Goal: Task Accomplishment & Management: Use online tool/utility

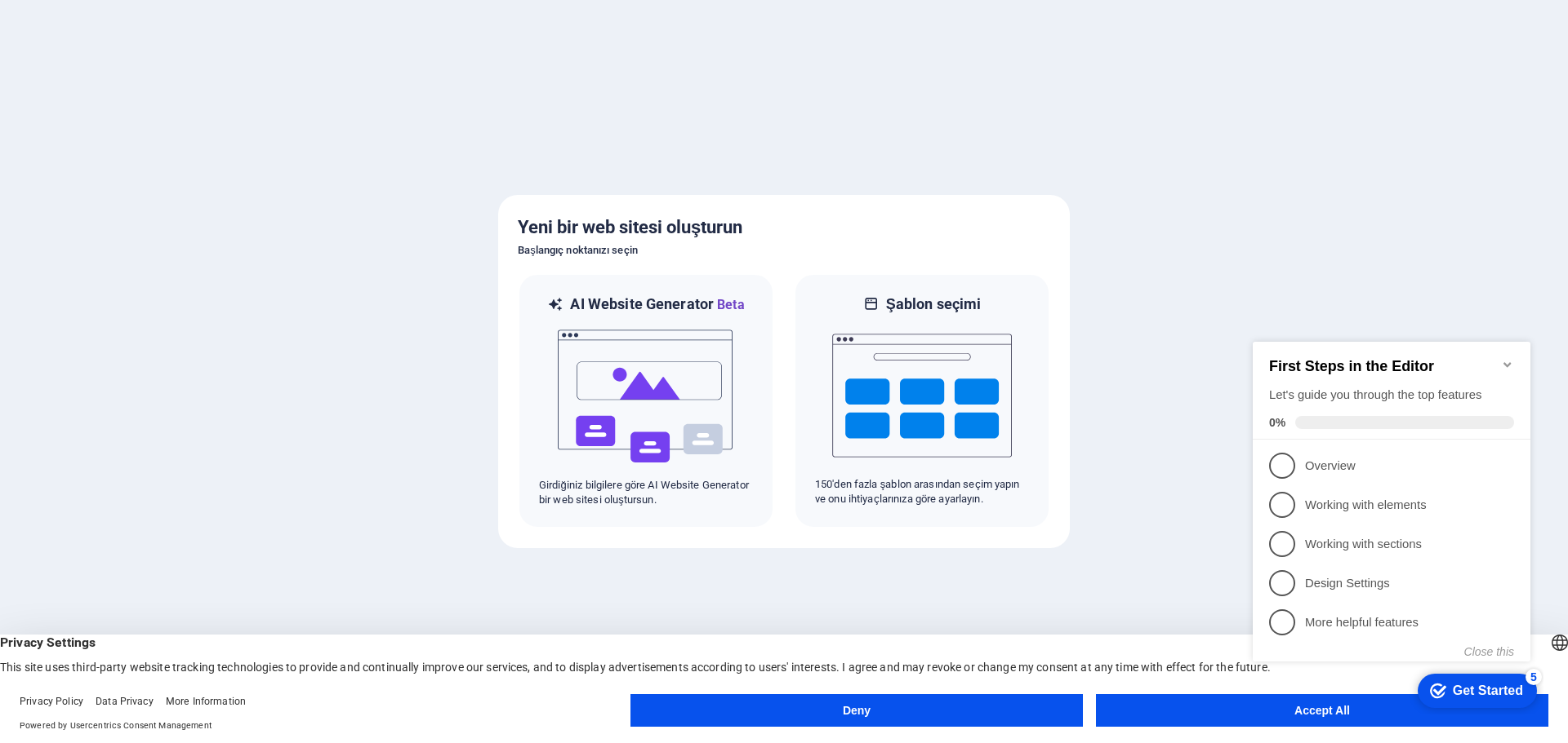
click at [1245, 710] on button "Accept All" at bounding box center [1322, 710] width 452 height 33
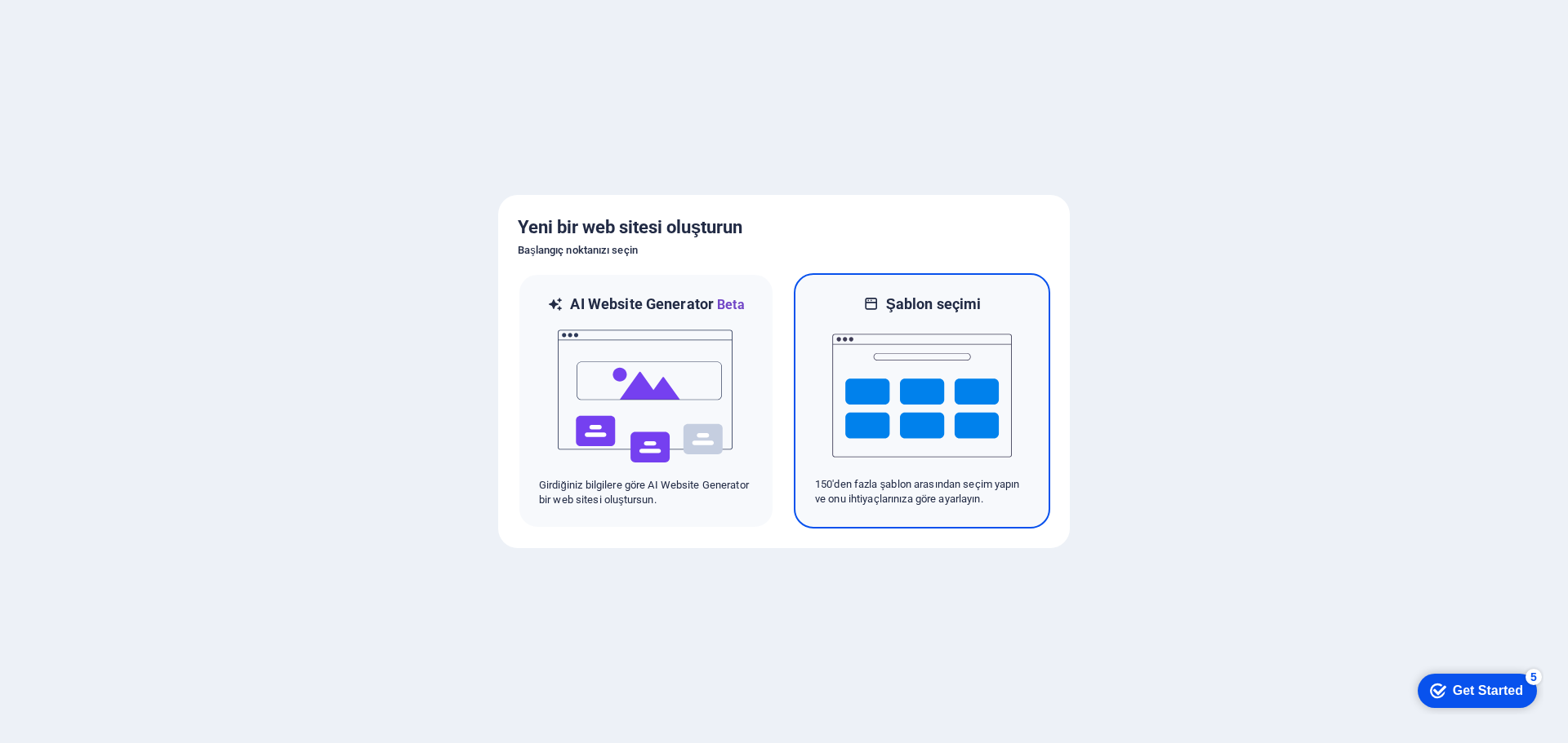
click at [920, 399] on img at bounding box center [922, 396] width 179 height 163
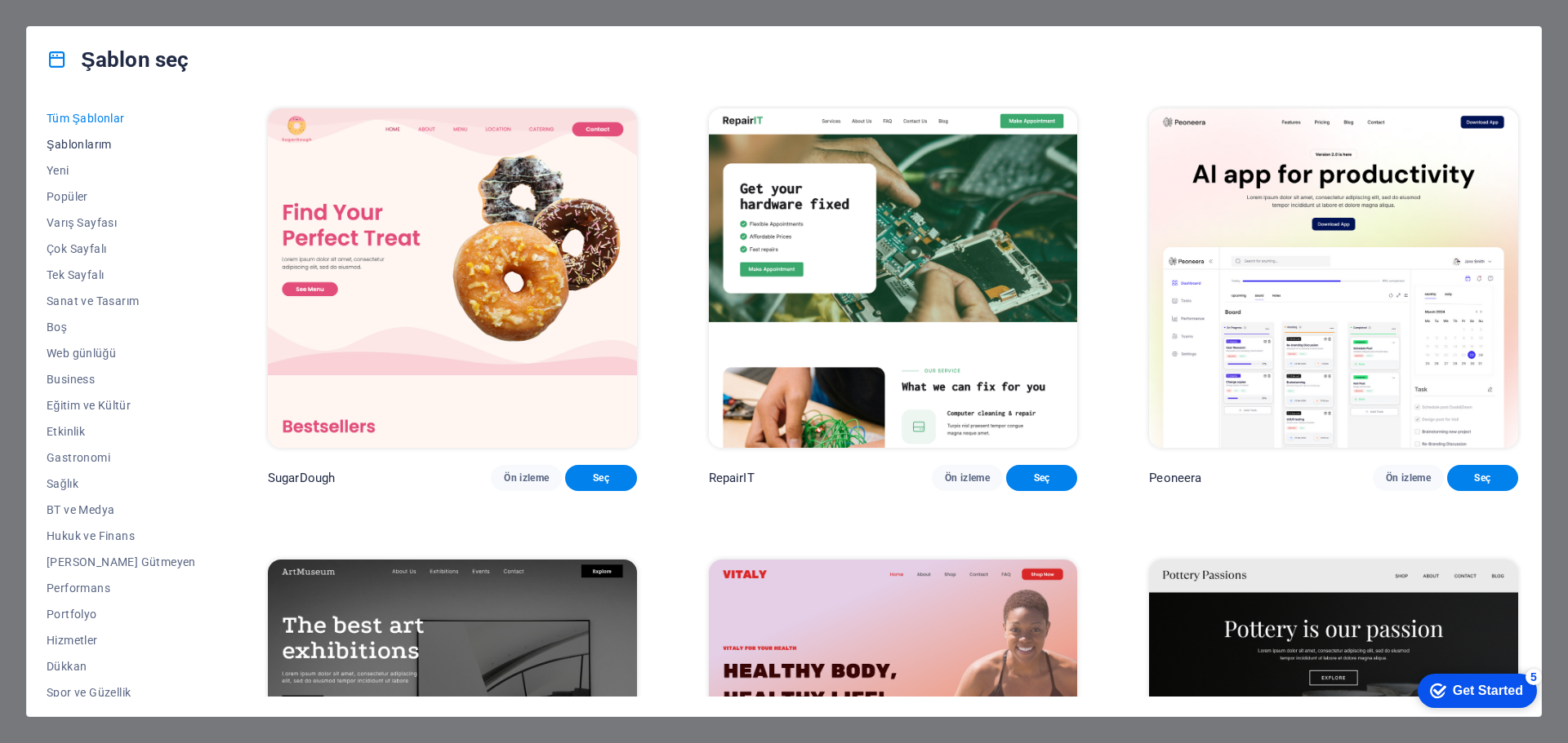
click at [86, 142] on span "Şablonlarım" at bounding box center [121, 143] width 149 height 13
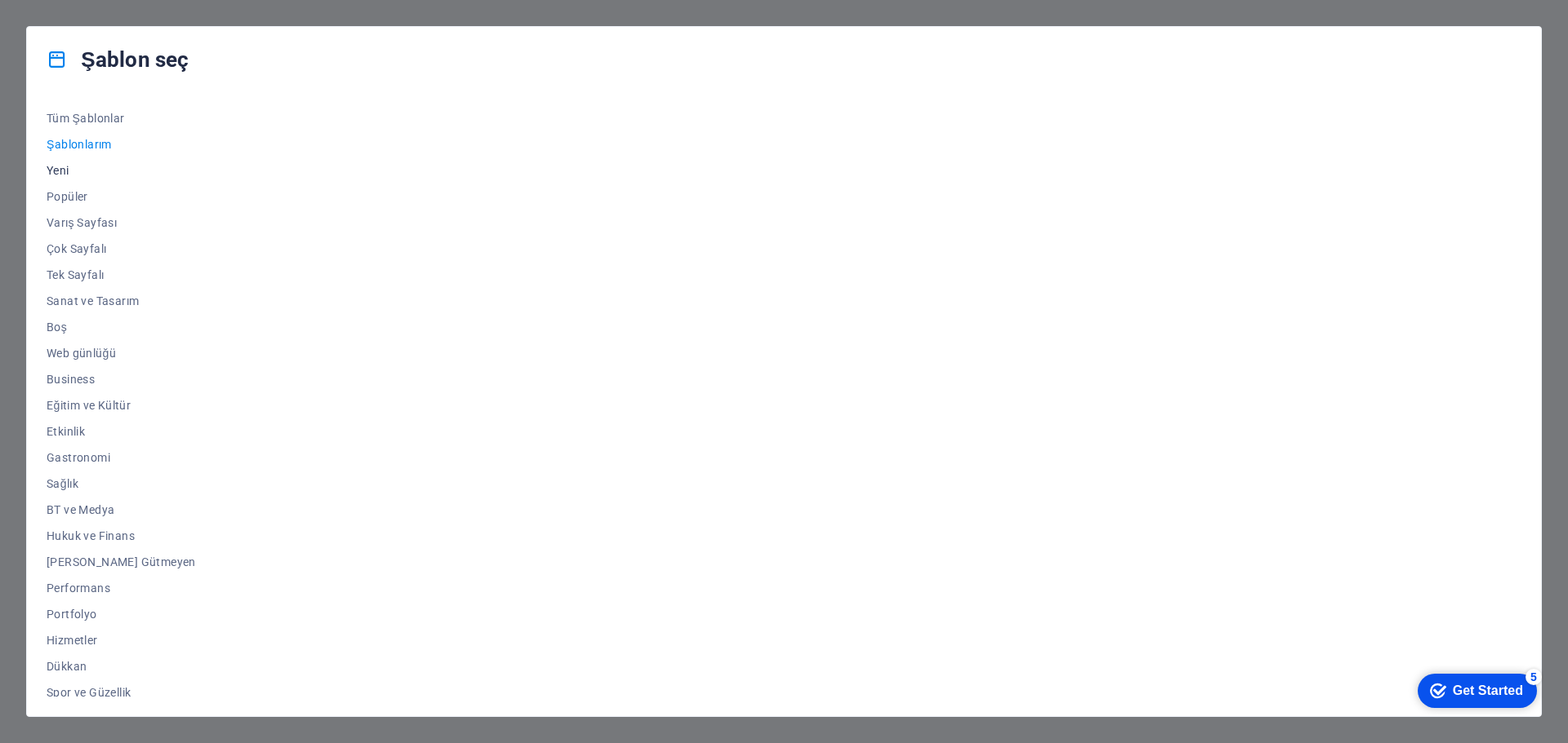
click at [72, 173] on span "Yeni" at bounding box center [121, 170] width 149 height 13
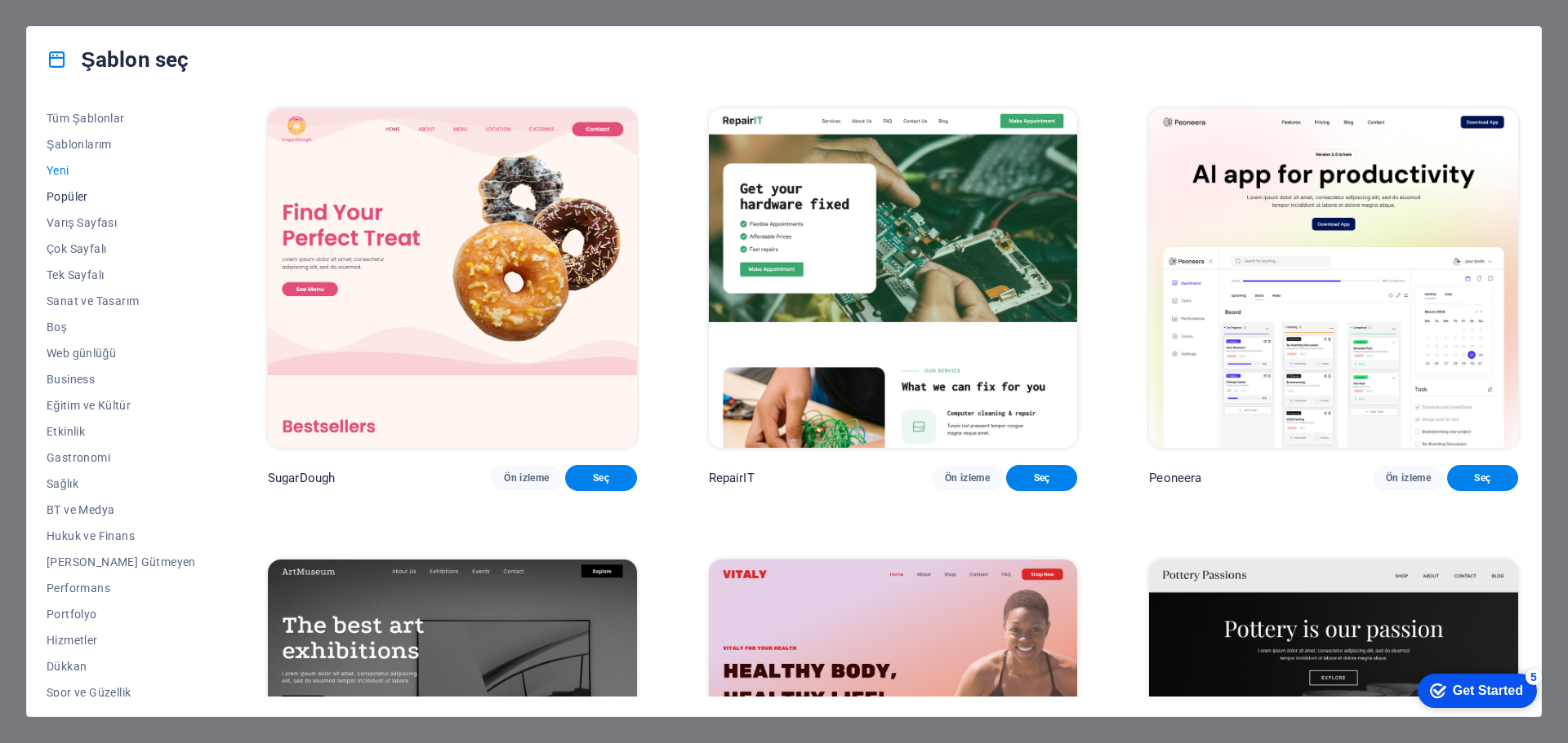
click at [72, 198] on span "Popüler" at bounding box center [121, 196] width 149 height 13
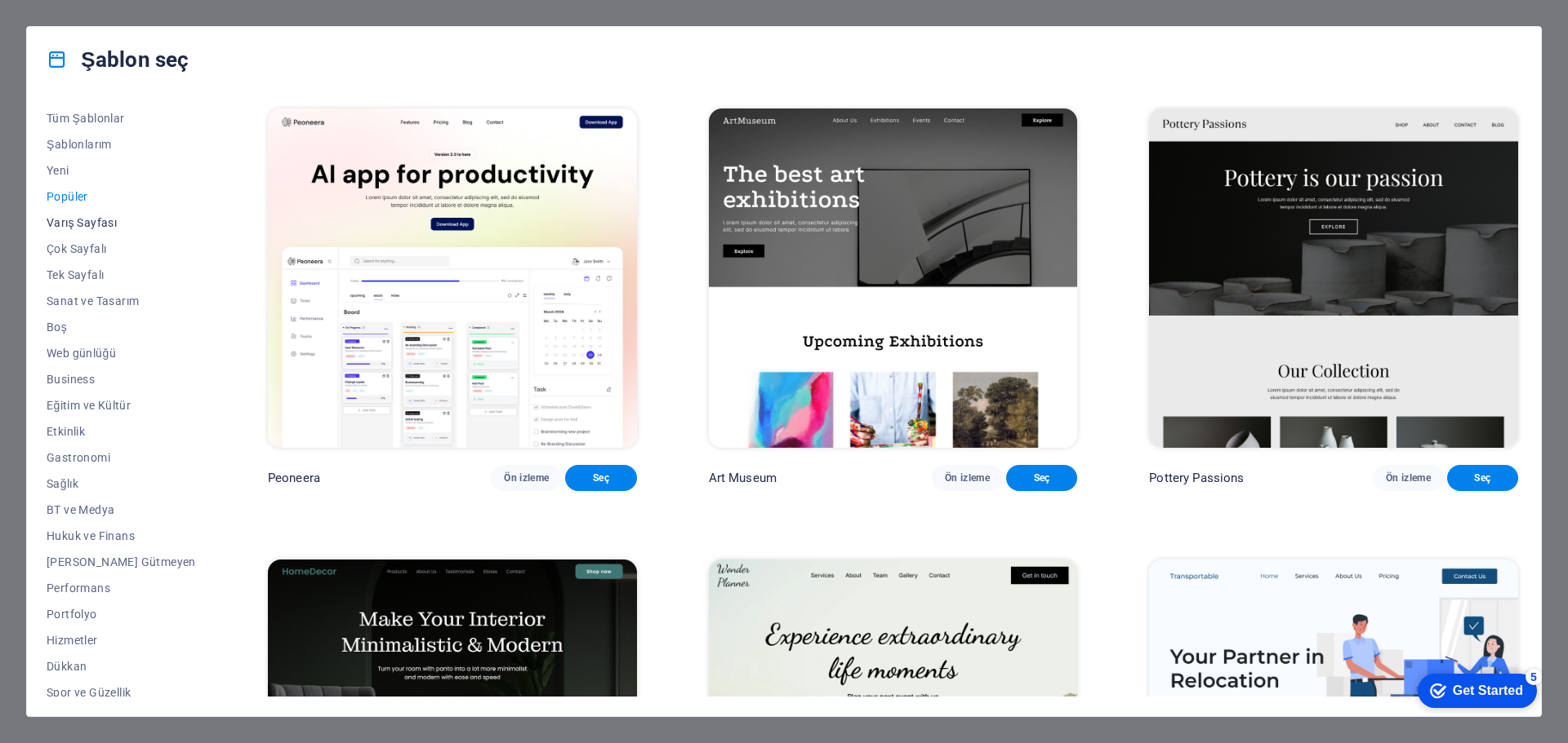
click at [72, 221] on span "Varış Sayfası" at bounding box center [121, 223] width 149 height 13
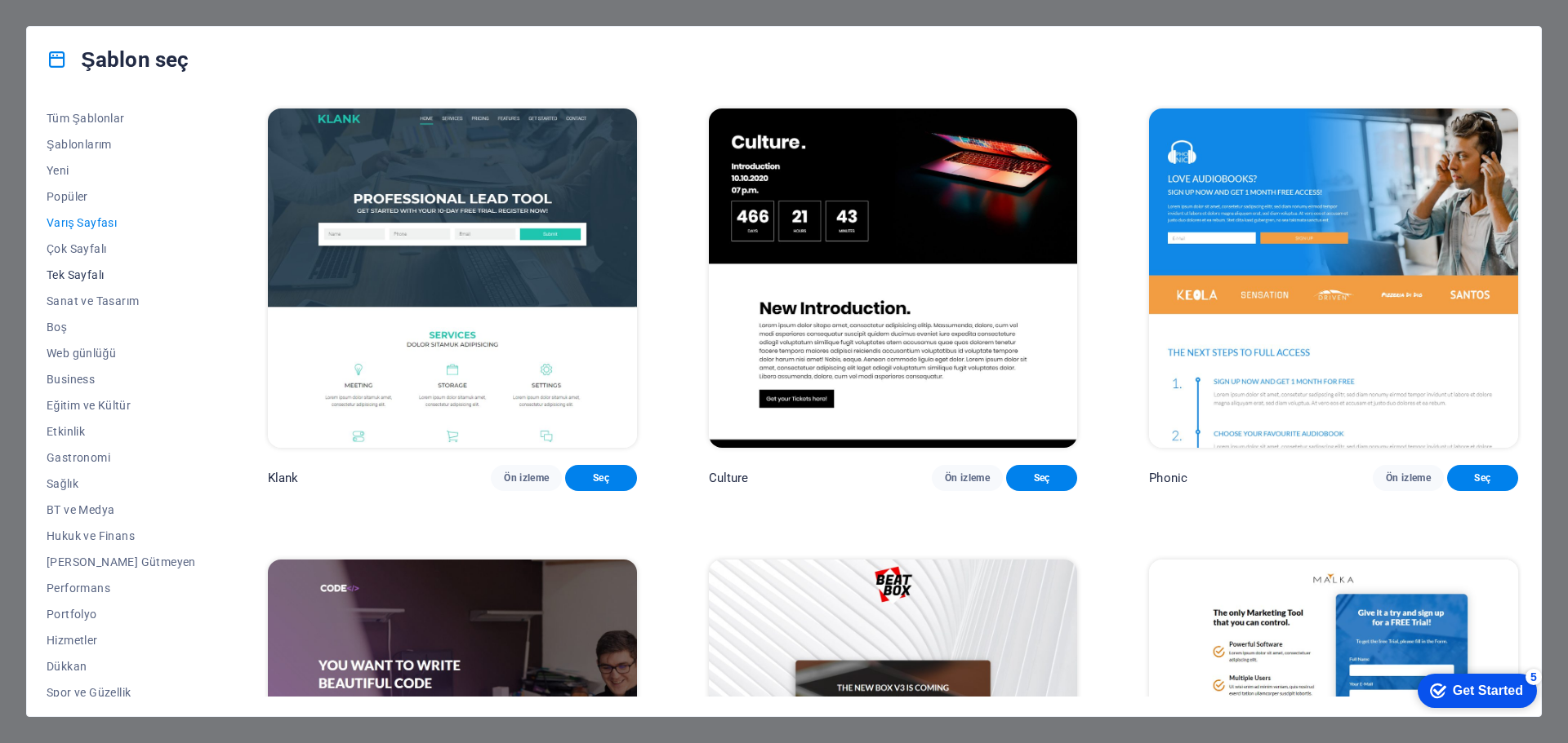
click at [65, 273] on span "Tek Sayfalı" at bounding box center [121, 274] width 149 height 13
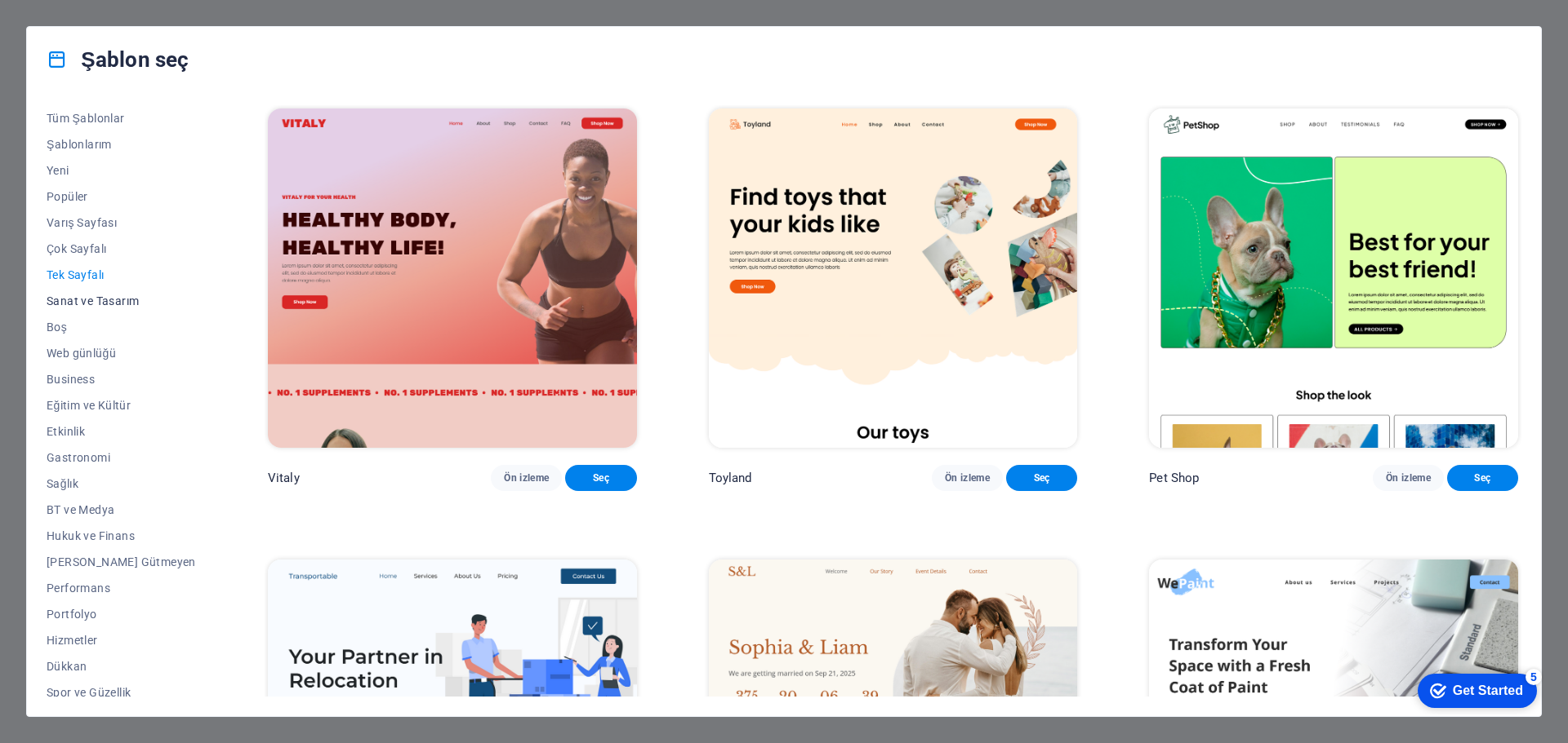
click at [82, 308] on button "Sanat ve Tasarım" at bounding box center [121, 301] width 149 height 26
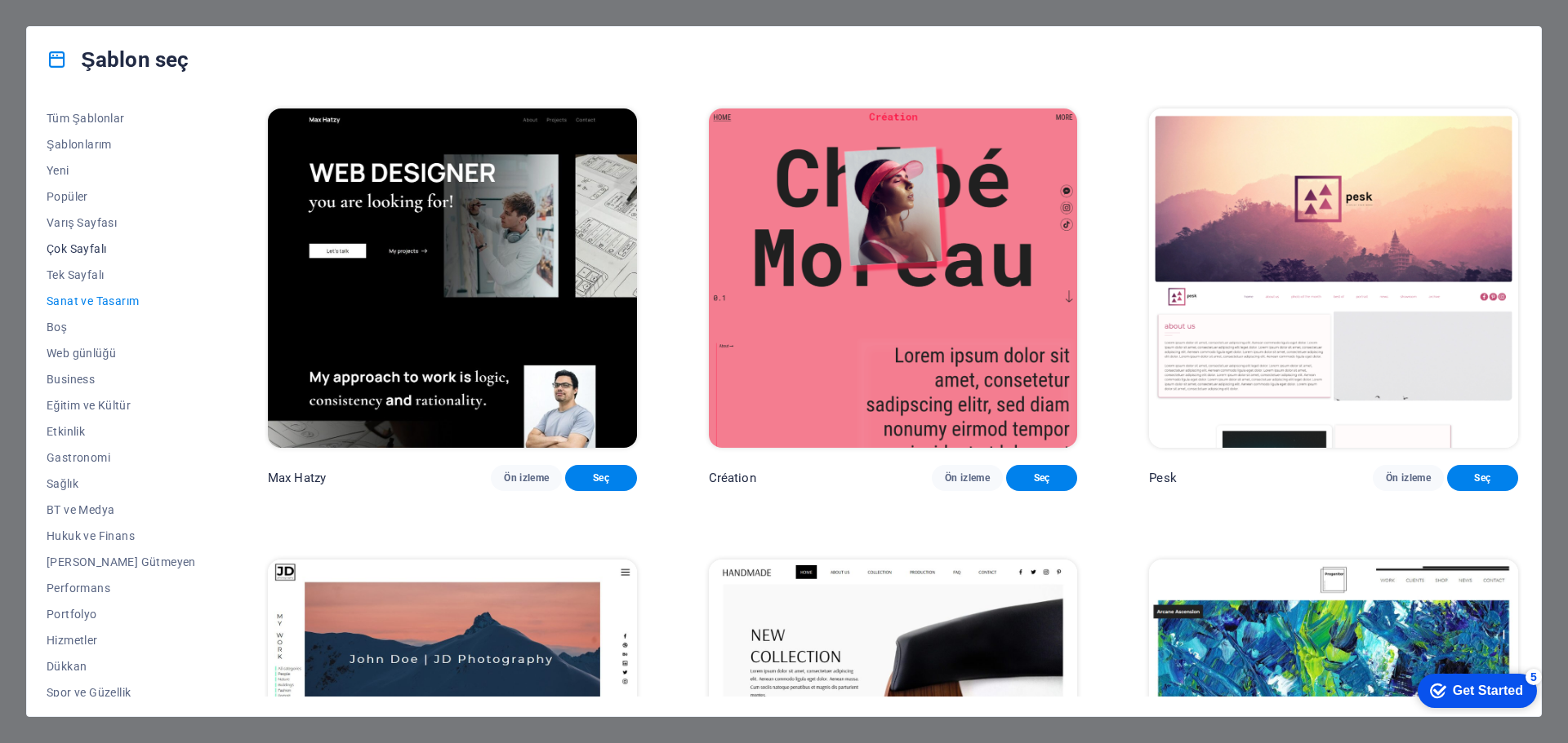
click at [95, 237] on button "Çok Sayfalı" at bounding box center [121, 248] width 149 height 26
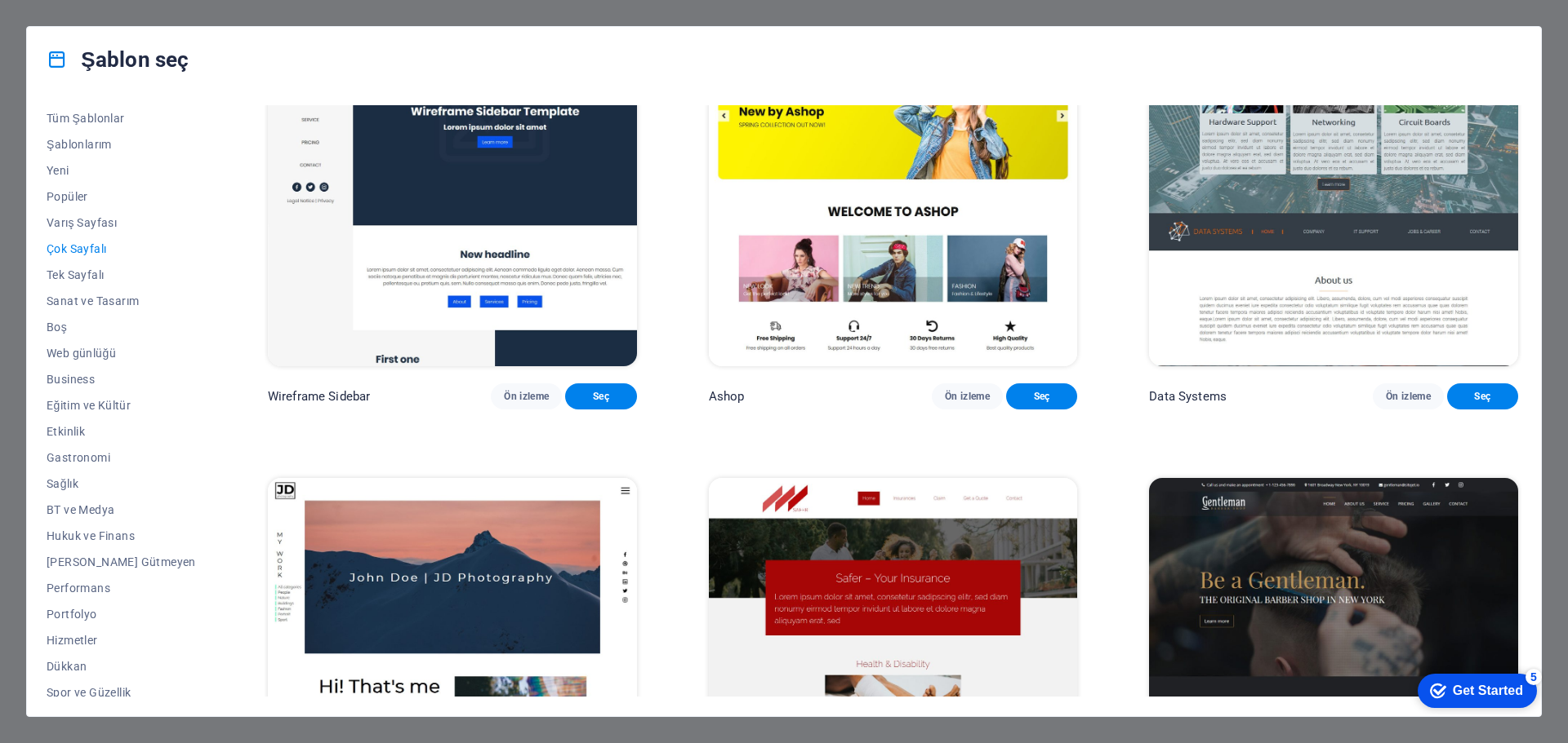
scroll to position [5032, 0]
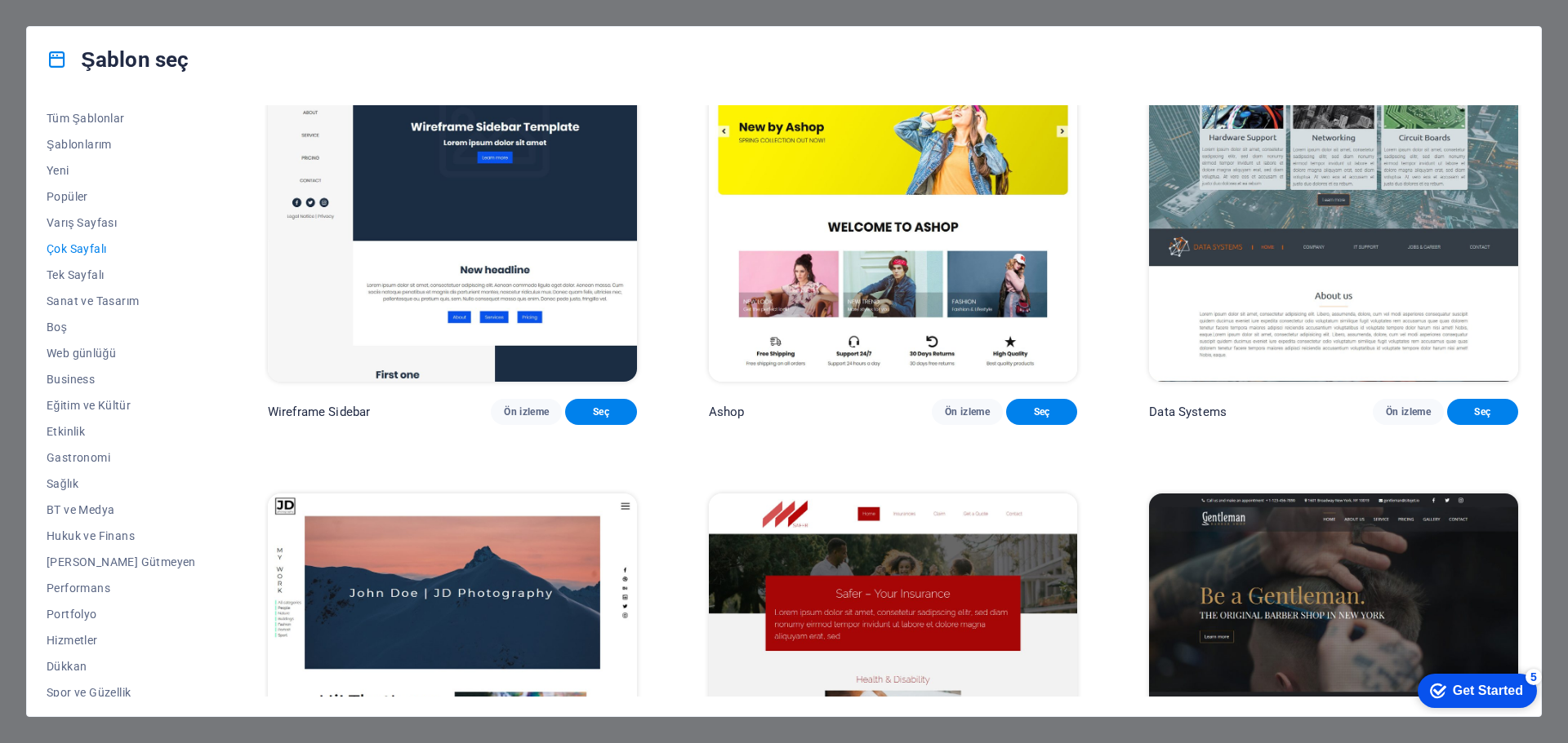
drag, startPoint x: 182, startPoint y: 389, endPoint x: 181, endPoint y: 426, distance: 37.0
click at [181, 426] on div "Tüm Şablonlar Şablonlarım Yeni Popüler Varış Sayfası Çok Sayfalı Tek Sayfalı Sa…" at bounding box center [131, 401] width 169 height 592
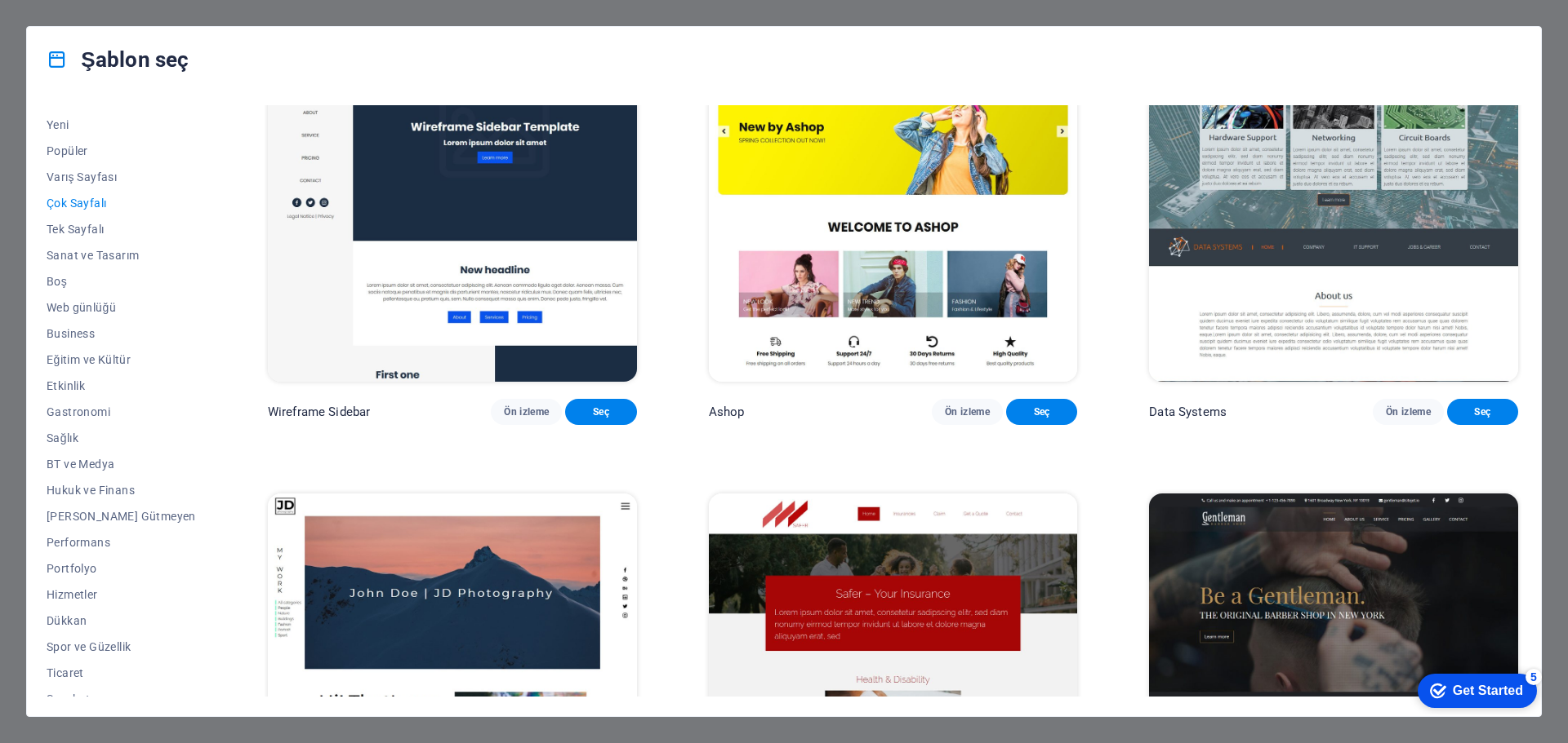
scroll to position [87, 0]
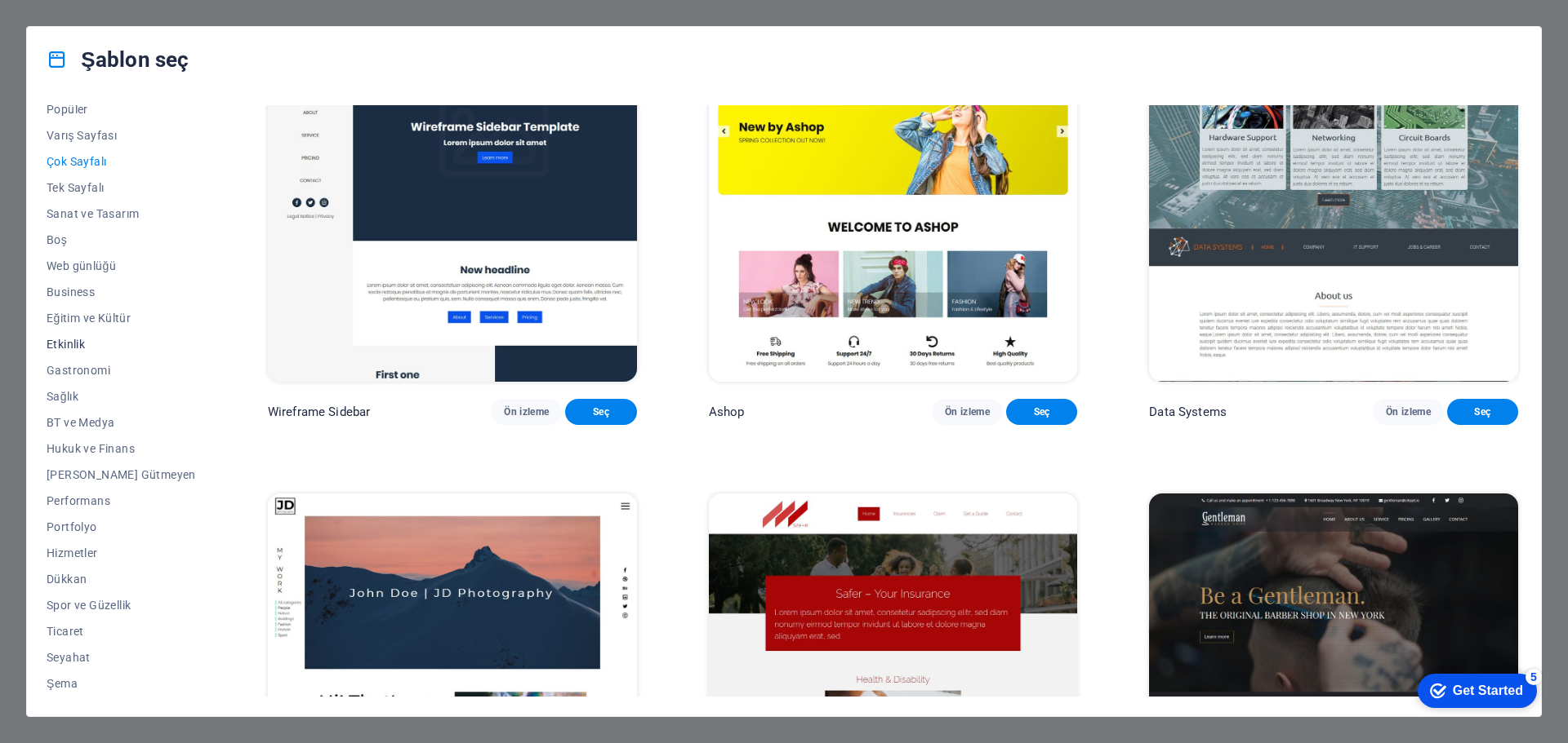
click at [106, 343] on span "Etkinlik" at bounding box center [121, 343] width 149 height 13
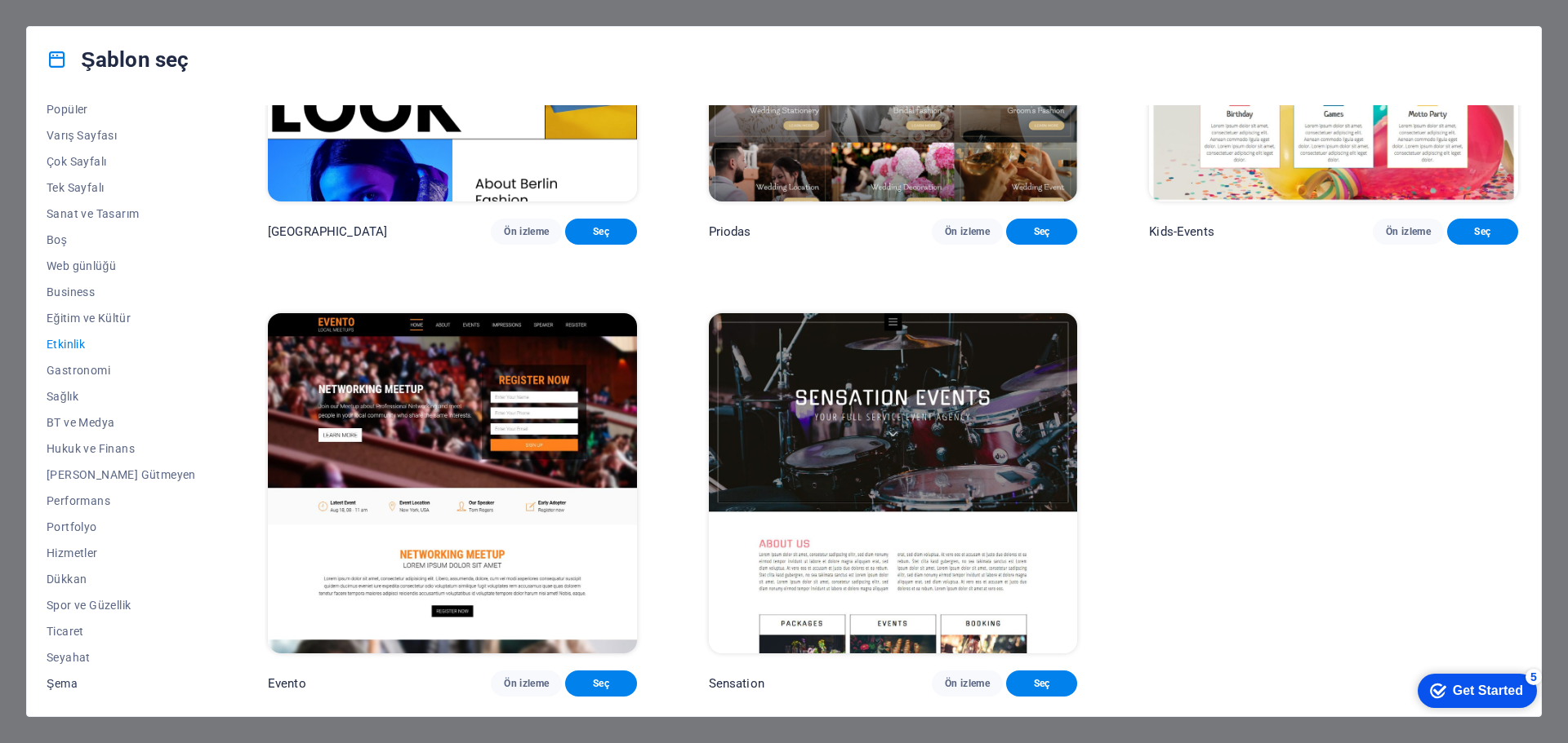
click at [98, 678] on span "Şema" at bounding box center [121, 684] width 149 height 13
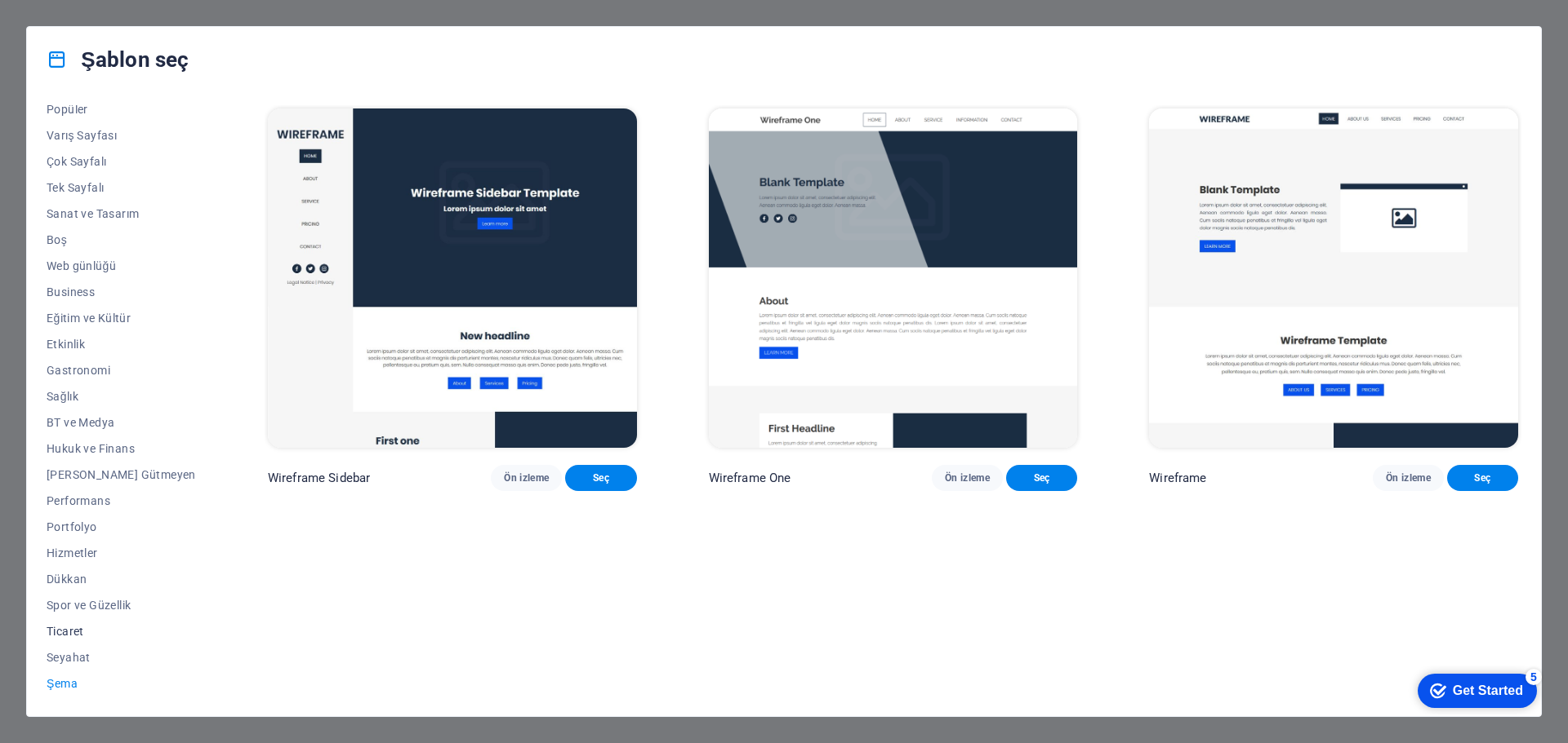
scroll to position [0, 0]
drag, startPoint x: 182, startPoint y: 594, endPoint x: 187, endPoint y: 561, distance: 33.4
click at [187, 561] on div "Tüm Şablonlar Şablonlarım Yeni Popüler Varış Sayfası Çok Sayfalı Tek Sayfalı Sa…" at bounding box center [783, 404] width 1514 height 624
click at [183, 555] on div "Tüm Şablonlar Şablonlarım Yeni Popüler Varış Sayfası Çok Sayfalı Tek Sayfalı Sa…" at bounding box center [783, 404] width 1514 height 624
drag, startPoint x: 182, startPoint y: 556, endPoint x: 179, endPoint y: 523, distance: 33.1
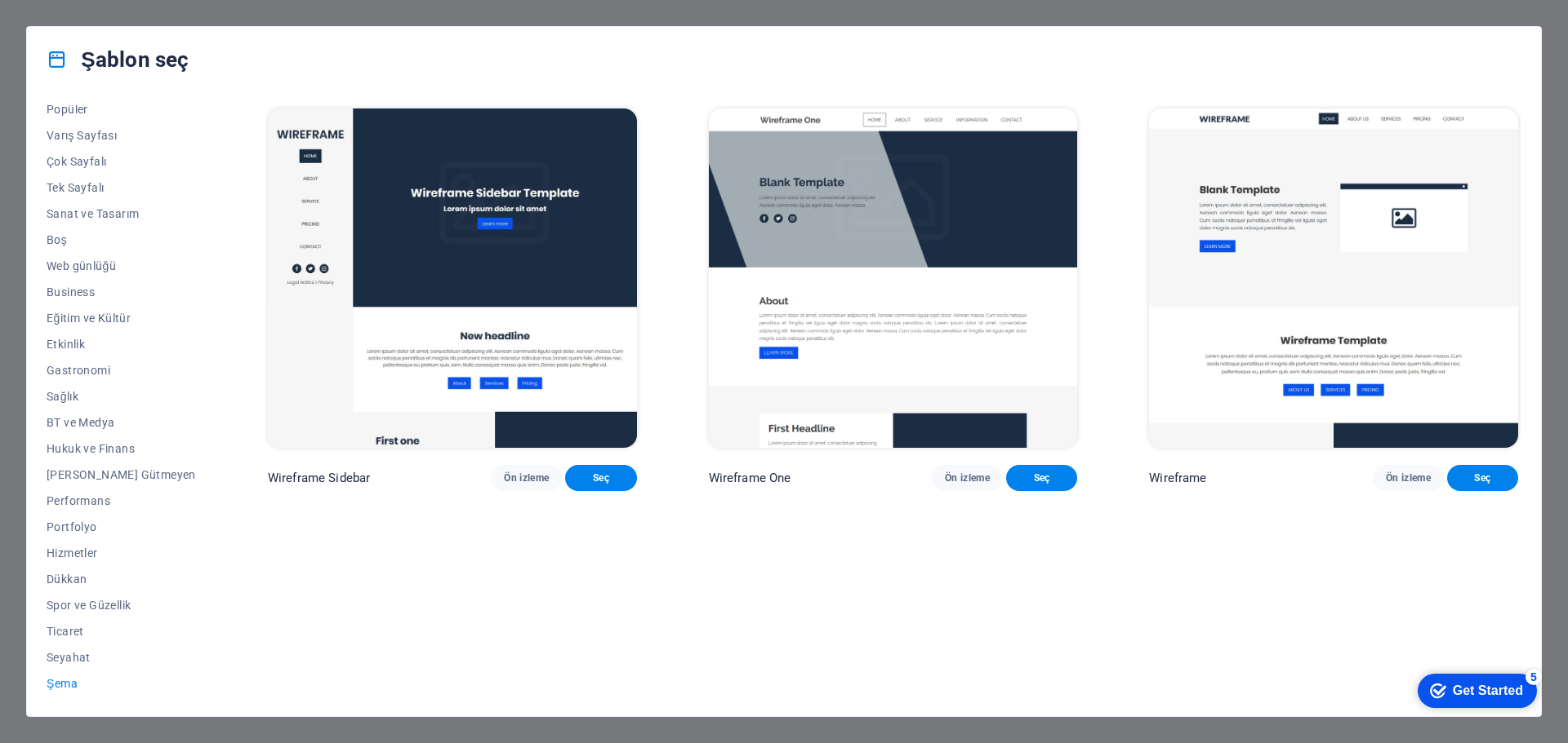
click at [179, 523] on div "Tüm Şablonlar Şablonlarım Yeni Popüler Varış Sayfası Çok Sayfalı Tek Sayfalı Sa…" at bounding box center [131, 401] width 169 height 592
click at [154, 472] on span "Kâr Amacı Gütmeyen" at bounding box center [121, 474] width 149 height 13
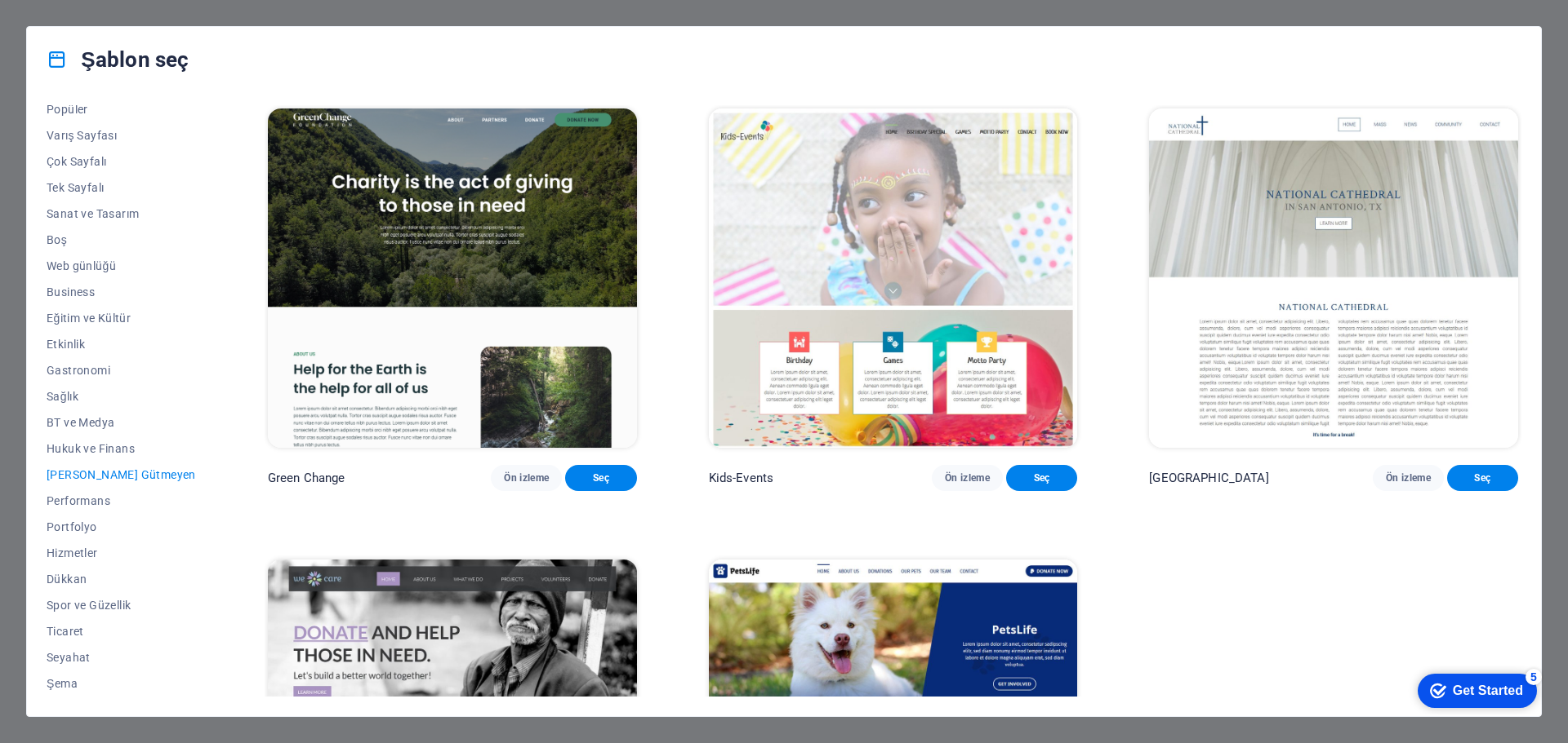
drag, startPoint x: 182, startPoint y: 481, endPoint x: 184, endPoint y: 460, distance: 21.1
click at [184, 460] on div "Tüm Şablonlar Şablonlarım Yeni Popüler Varış Sayfası Çok Sayfalı Tek Sayfalı Sa…" at bounding box center [783, 404] width 1514 height 624
drag, startPoint x: 178, startPoint y: 458, endPoint x: 177, endPoint y: 417, distance: 41.0
click at [177, 417] on div "Tüm Şablonlar Şablonlarım Yeni Popüler Varış Sayfası Çok Sayfalı Tek Sayfalı Sa…" at bounding box center [131, 401] width 169 height 592
drag, startPoint x: 182, startPoint y: 417, endPoint x: 183, endPoint y: 379, distance: 38.0
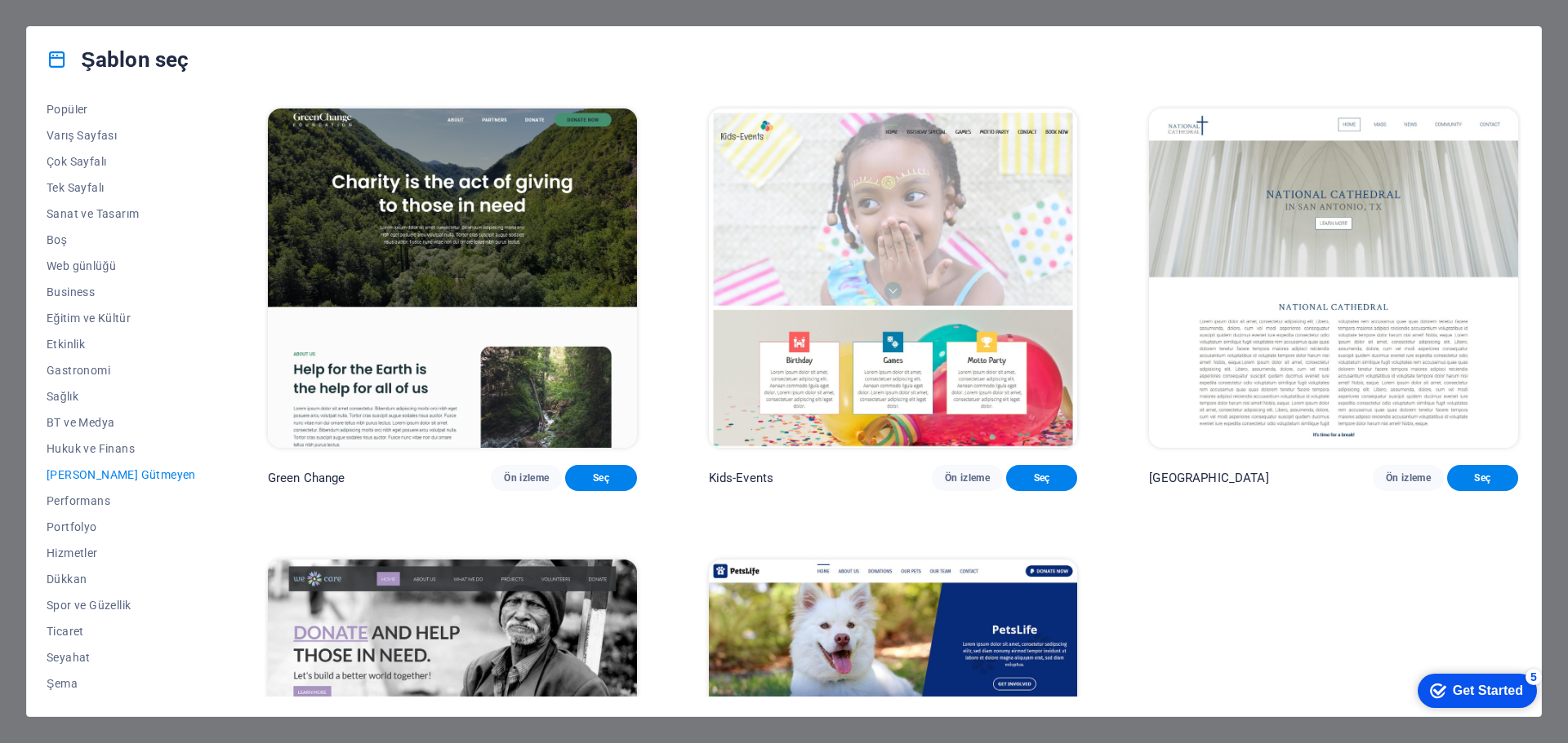
click at [183, 379] on div "Tüm Şablonlar Şablonlarım Yeni Popüler Varış Sayfası Çok Sayfalı Tek Sayfalı Sa…" at bounding box center [783, 404] width 1514 height 624
drag, startPoint x: 183, startPoint y: 379, endPoint x: 183, endPoint y: 330, distance: 49.0
click at [183, 331] on div "Tüm Şablonlar Şablonlarım Yeni Popüler Varış Sayfası Çok Sayfalı Tek Sayfalı Sa…" at bounding box center [783, 404] width 1514 height 624
drag, startPoint x: 183, startPoint y: 318, endPoint x: 162, endPoint y: 294, distance: 31.9
click at [179, 295] on div "Tüm Şablonlar Şablonlarım Yeni Popüler Varış Sayfası Çok Sayfalı Tek Sayfalı Sa…" at bounding box center [783, 404] width 1514 height 624
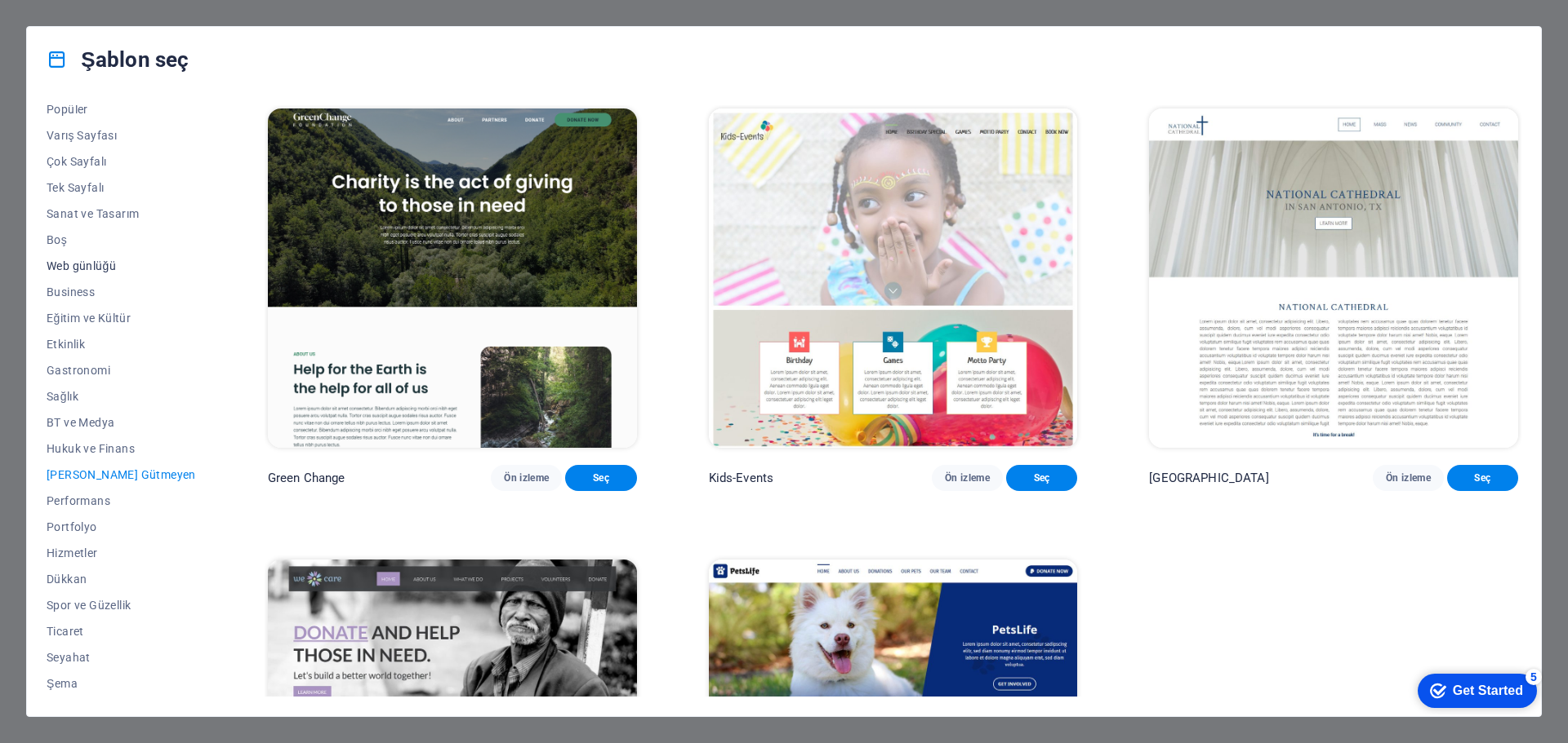
click at [118, 265] on span "Web günlüğü" at bounding box center [121, 265] width 149 height 13
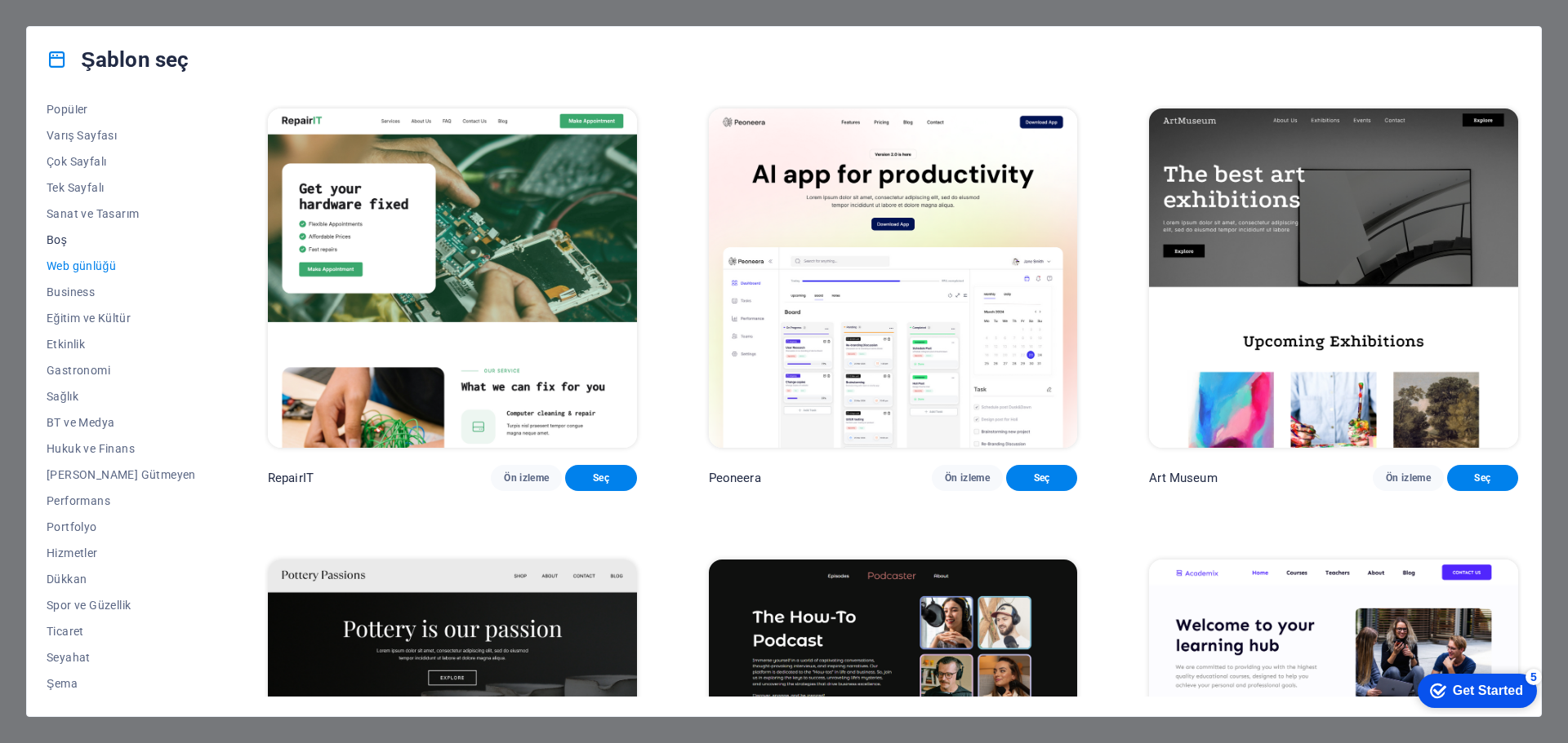
click at [77, 240] on span "Boş" at bounding box center [121, 239] width 149 height 13
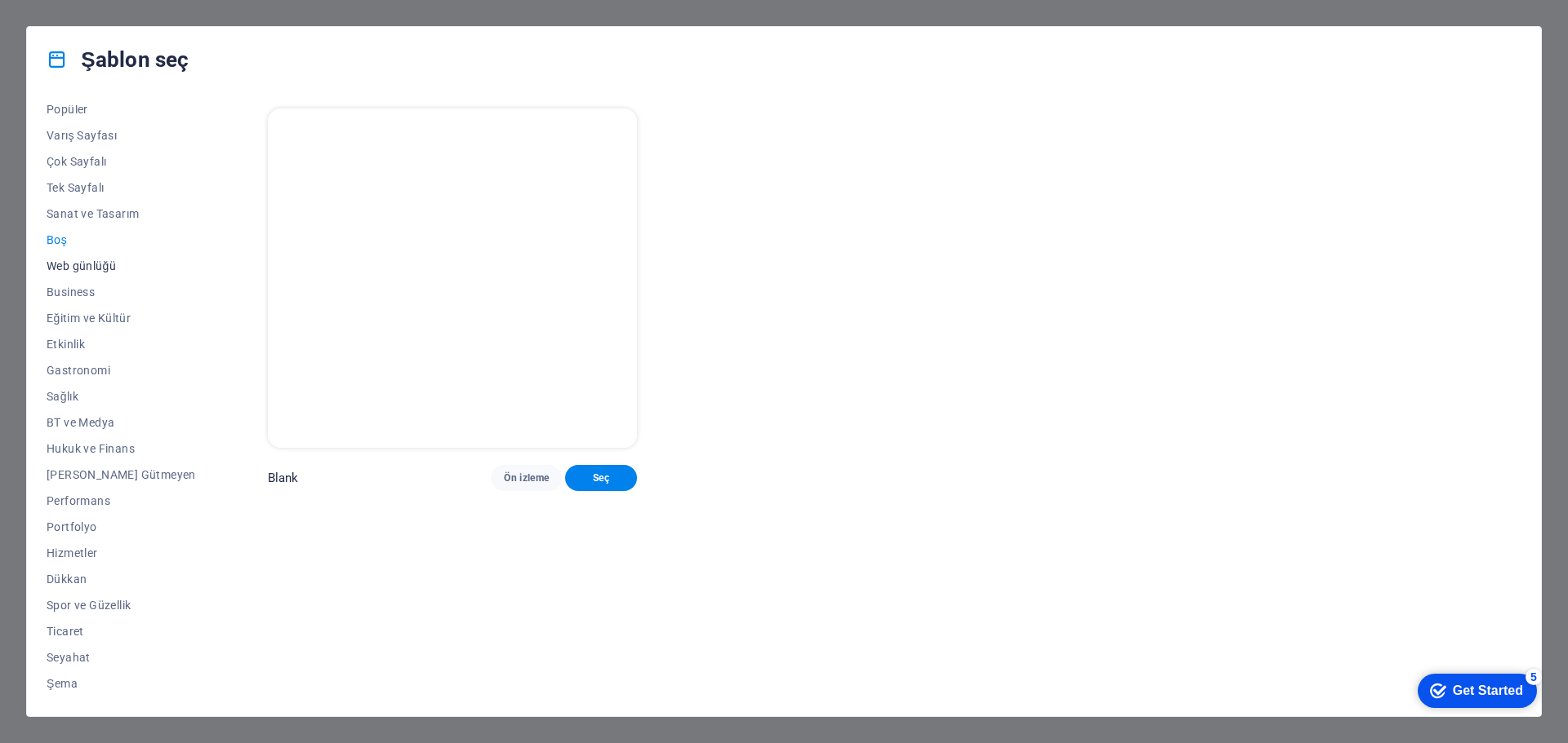
click at [74, 260] on span "Web günlüğü" at bounding box center [121, 265] width 149 height 13
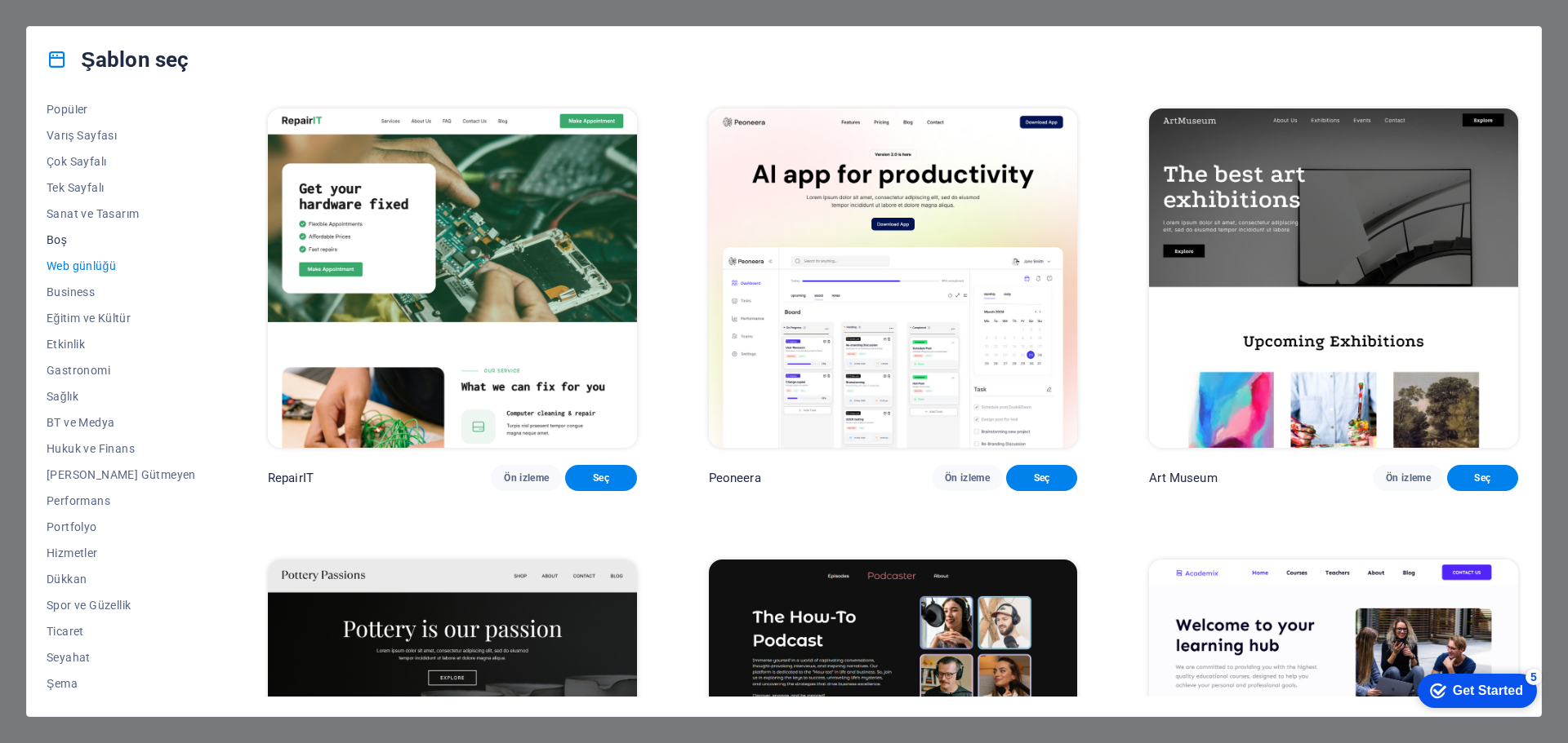
click at [66, 237] on span "Boş" at bounding box center [121, 239] width 149 height 13
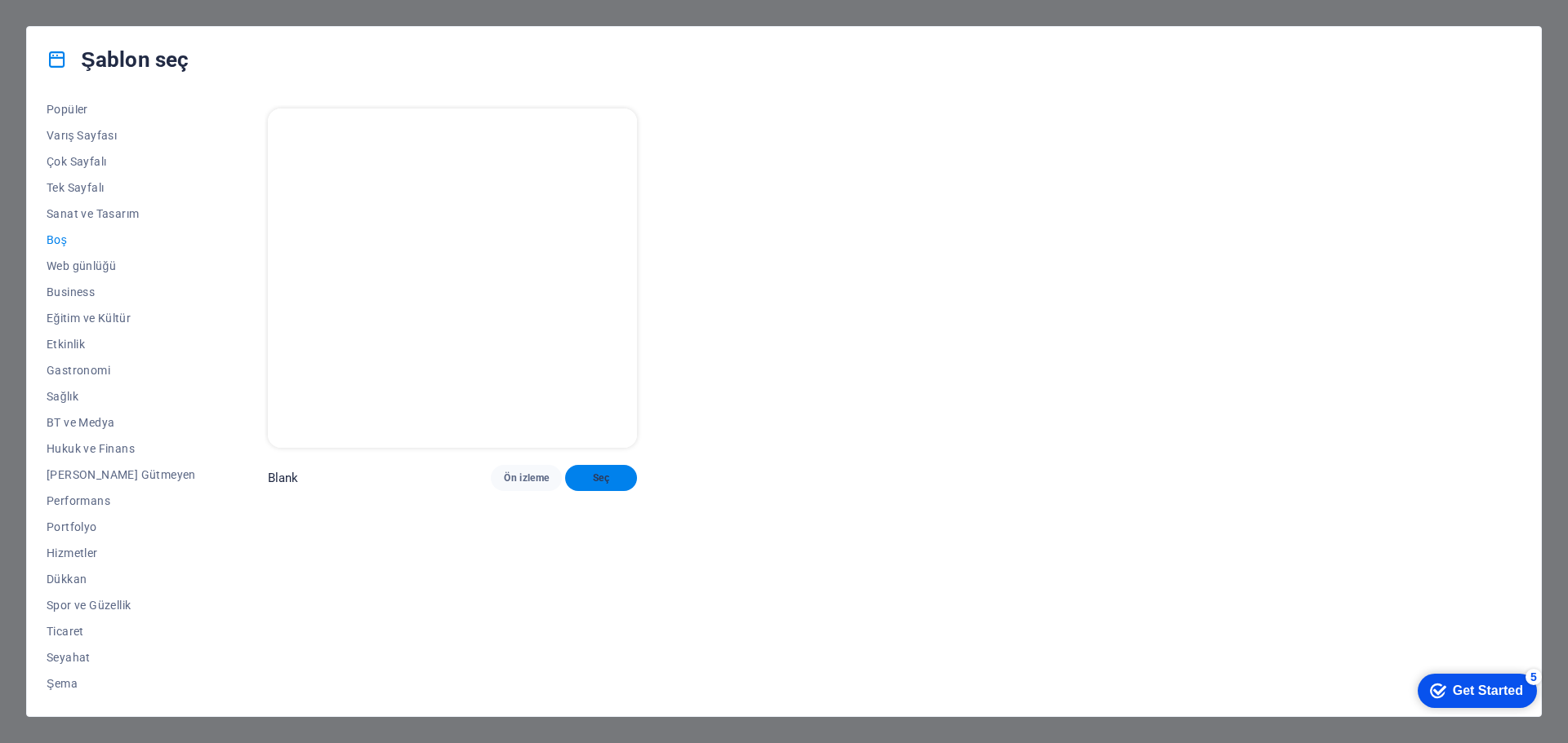
click at [588, 485] on span "Seç" at bounding box center [600, 478] width 45 height 13
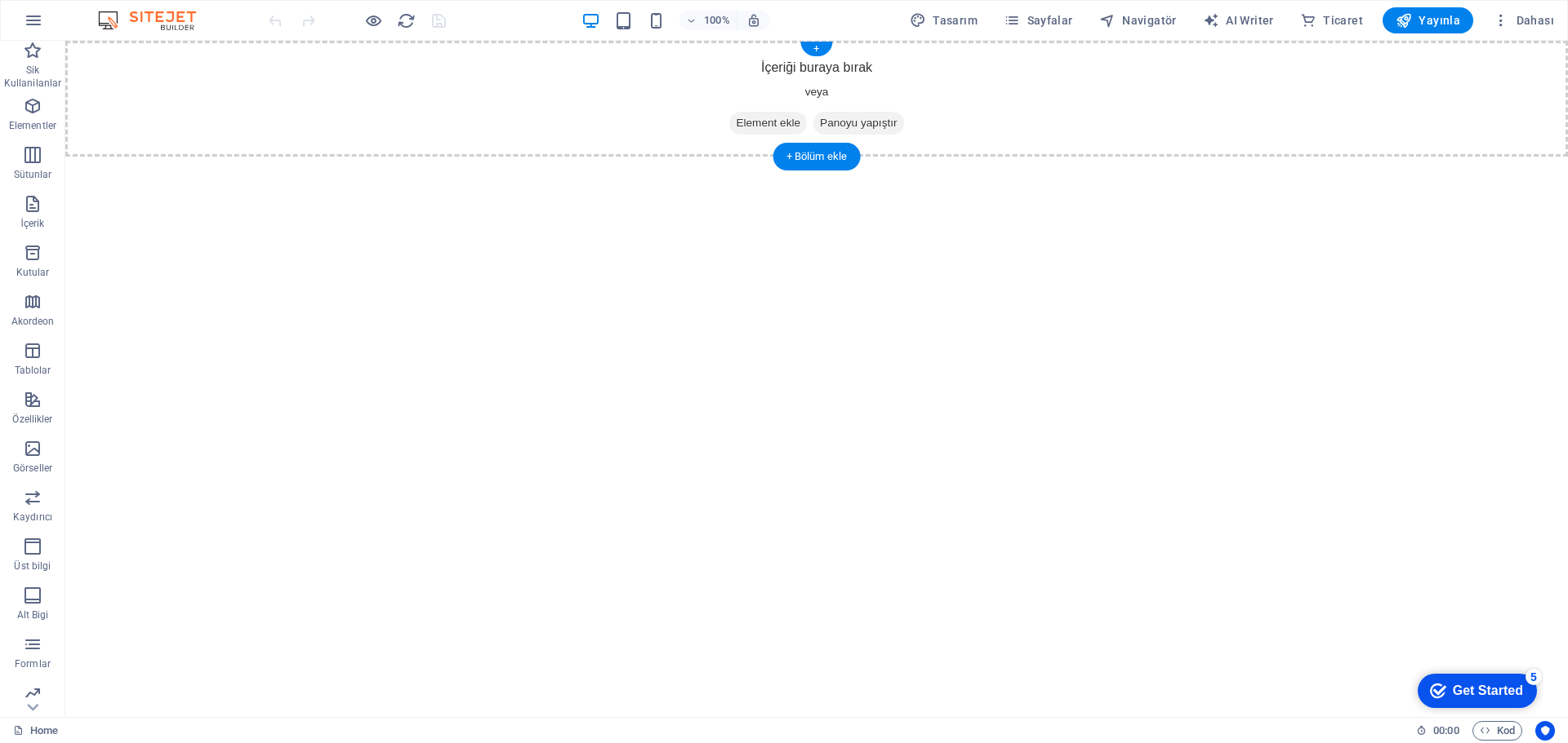
click at [761, 119] on span "Element ekle" at bounding box center [768, 123] width 77 height 23
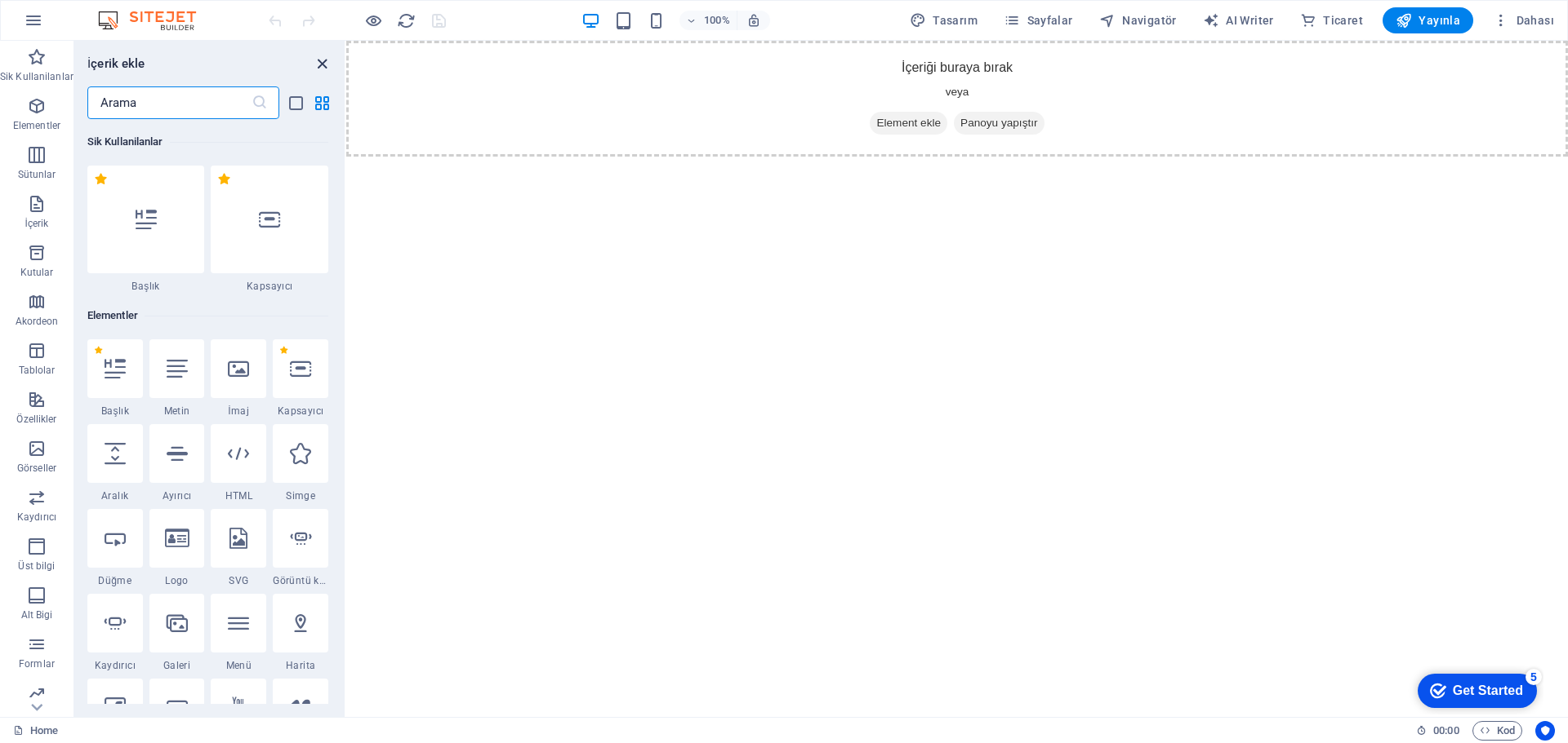
click at [325, 56] on icon "close panel" at bounding box center [322, 63] width 19 height 19
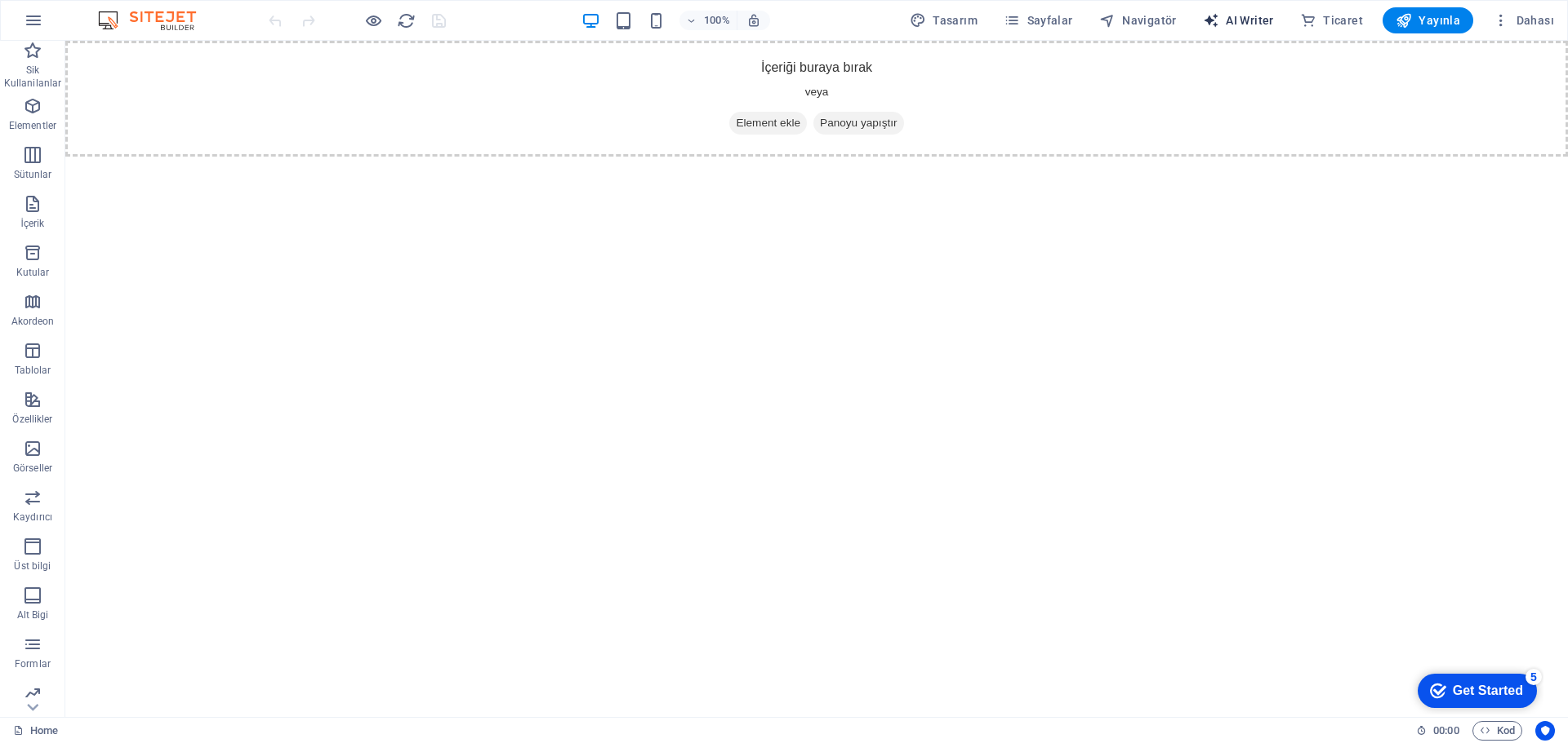
click at [1251, 23] on span "AI Writer" at bounding box center [1238, 20] width 71 height 16
select select "English"
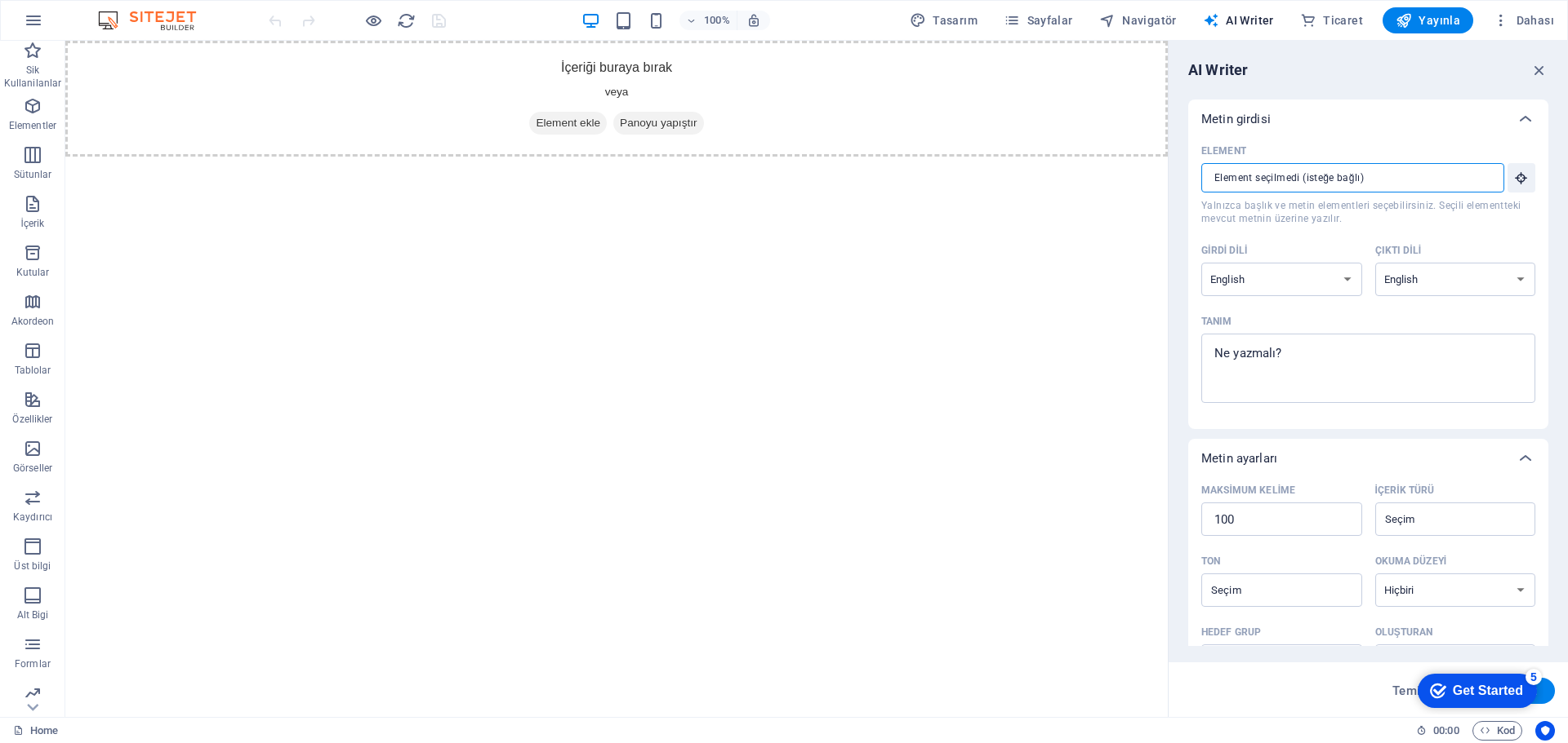
click at [1460, 180] on input "Element ​ Yalnızca başlık ve metin elementleri seçebilirsiniz. Seçili elementte…" at bounding box center [1346, 178] width 291 height 30
click at [1536, 177] on div "Element ​ Yalnızca başlık ve metin elementleri seçebilirsiniz. Seçili elementte…" at bounding box center [1368, 284] width 360 height 291
click at [1522, 177] on icon "button" at bounding box center [1520, 177] width 15 height 15
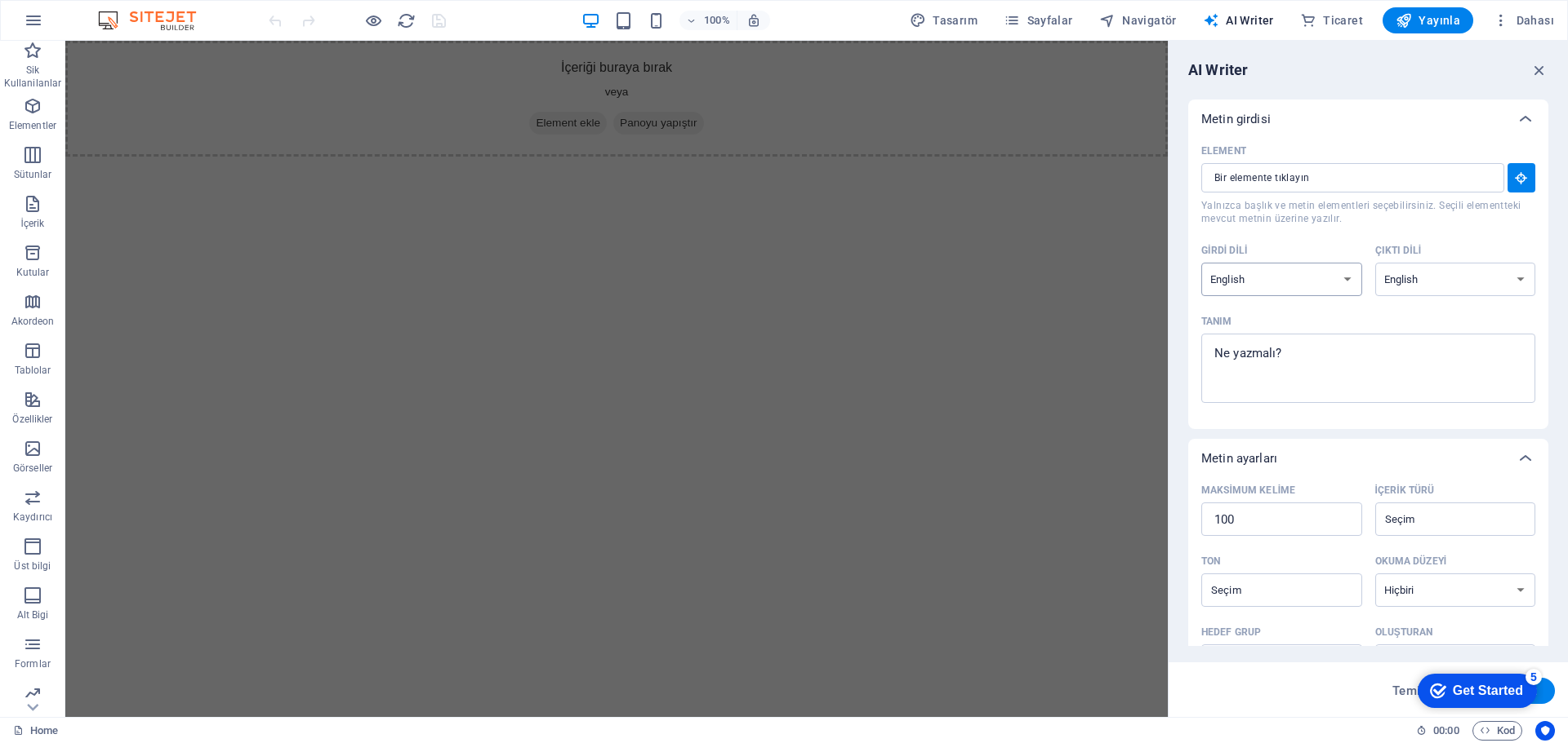
click at [1305, 272] on select "Albanian Arabic Armenian Awadhi Azerbaijani Bashkir Basque Belarusian Bengali B…" at bounding box center [1281, 280] width 160 height 34
drag, startPoint x: 1328, startPoint y: 276, endPoint x: 1347, endPoint y: 272, distance: 19.4
click at [1328, 276] on select "Albanian Arabic Armenian Awadhi Azerbaijani Bashkir Basque Belarusian Bengali B…" at bounding box center [1281, 280] width 160 height 34
click at [1423, 272] on select "Albanian Arabic Armenian Awadhi Azerbaijani Bashkir Basque Belarusian Bengali B…" at bounding box center [1455, 280] width 160 height 34
click at [1275, 429] on div "Element ​ Yalnızca başlık ve metin elementleri seçebilirsiniz. Seçili elementte…" at bounding box center [1368, 284] width 360 height 291
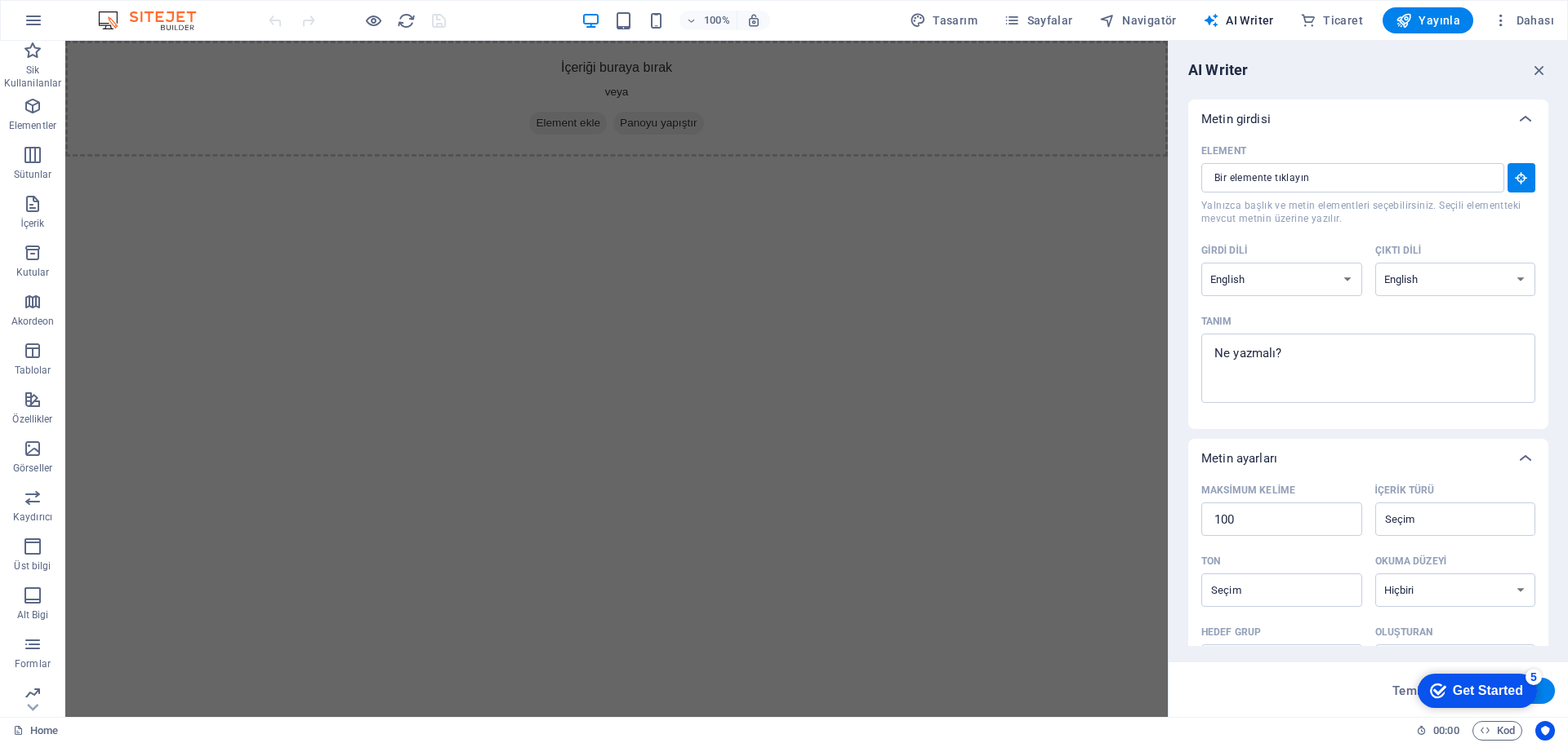
click at [1521, 693] on div "Get Started" at bounding box center [1487, 691] width 70 height 15
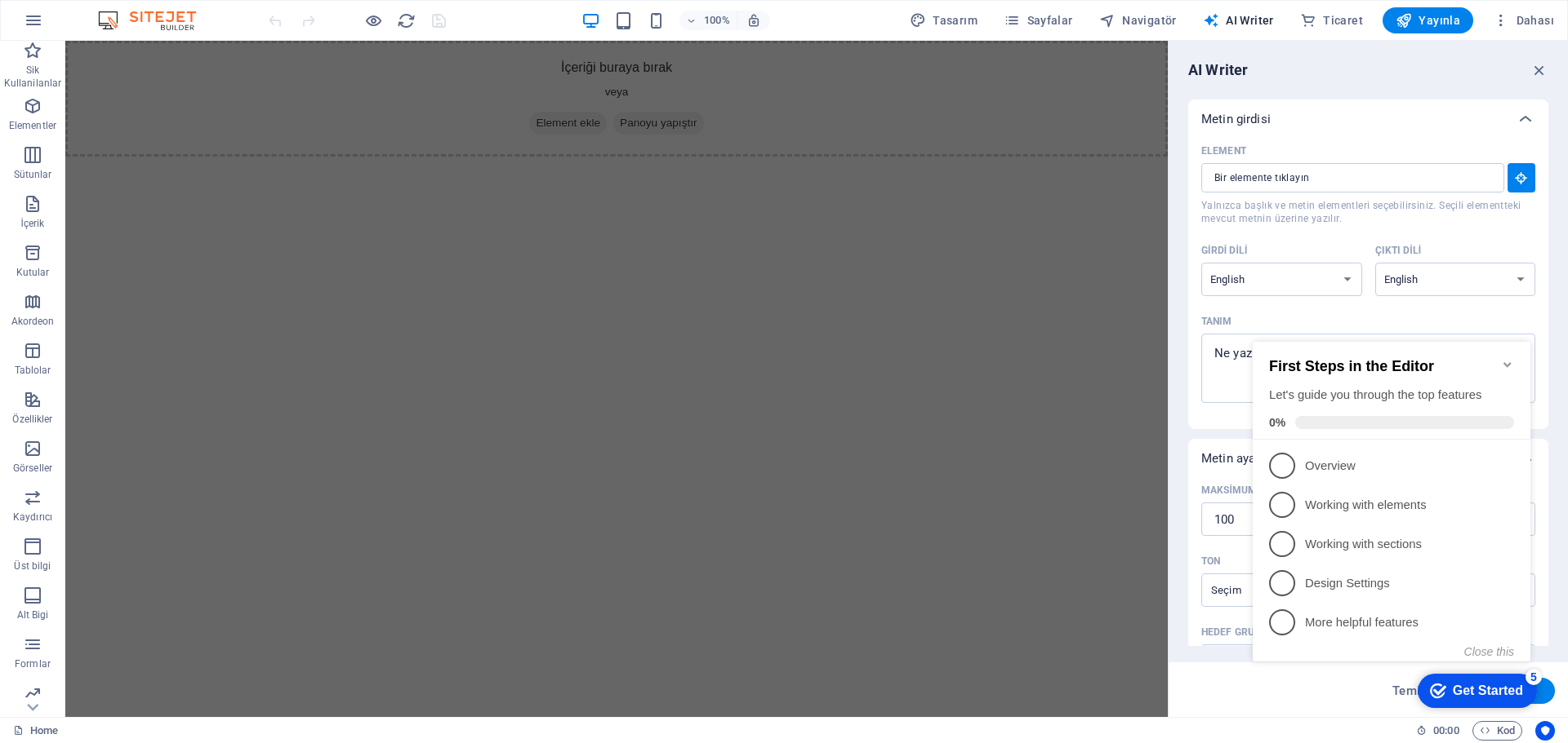
click at [1505, 358] on icon "Minimize checklist" at bounding box center [1507, 364] width 13 height 13
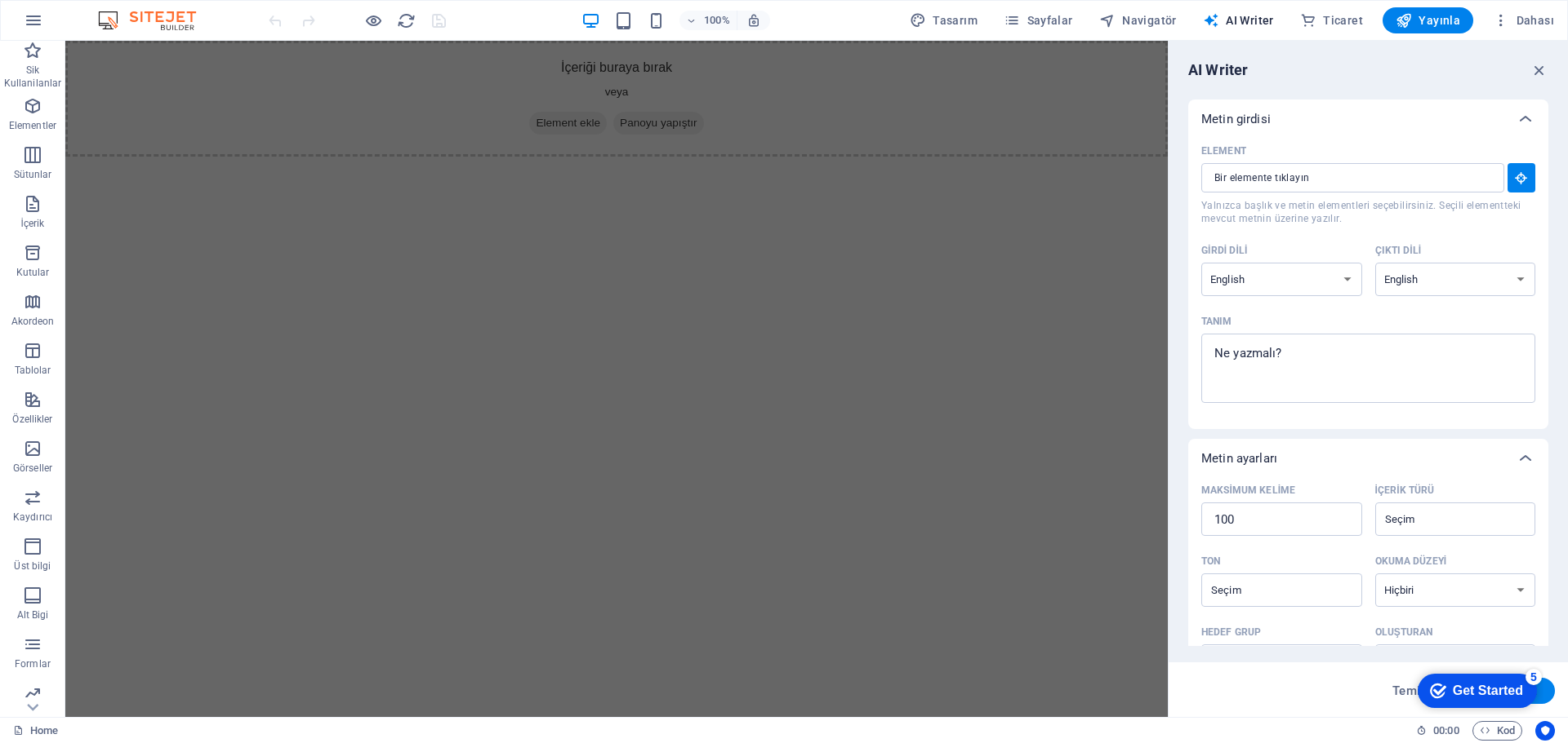
click at [1546, 697] on button "Metin üret" at bounding box center [1508, 691] width 95 height 26
type textarea "x"
click at [1310, 376] on textarea "Tanım x ​ Lütfen bir tanım ekleyin" at bounding box center [1368, 369] width 318 height 53
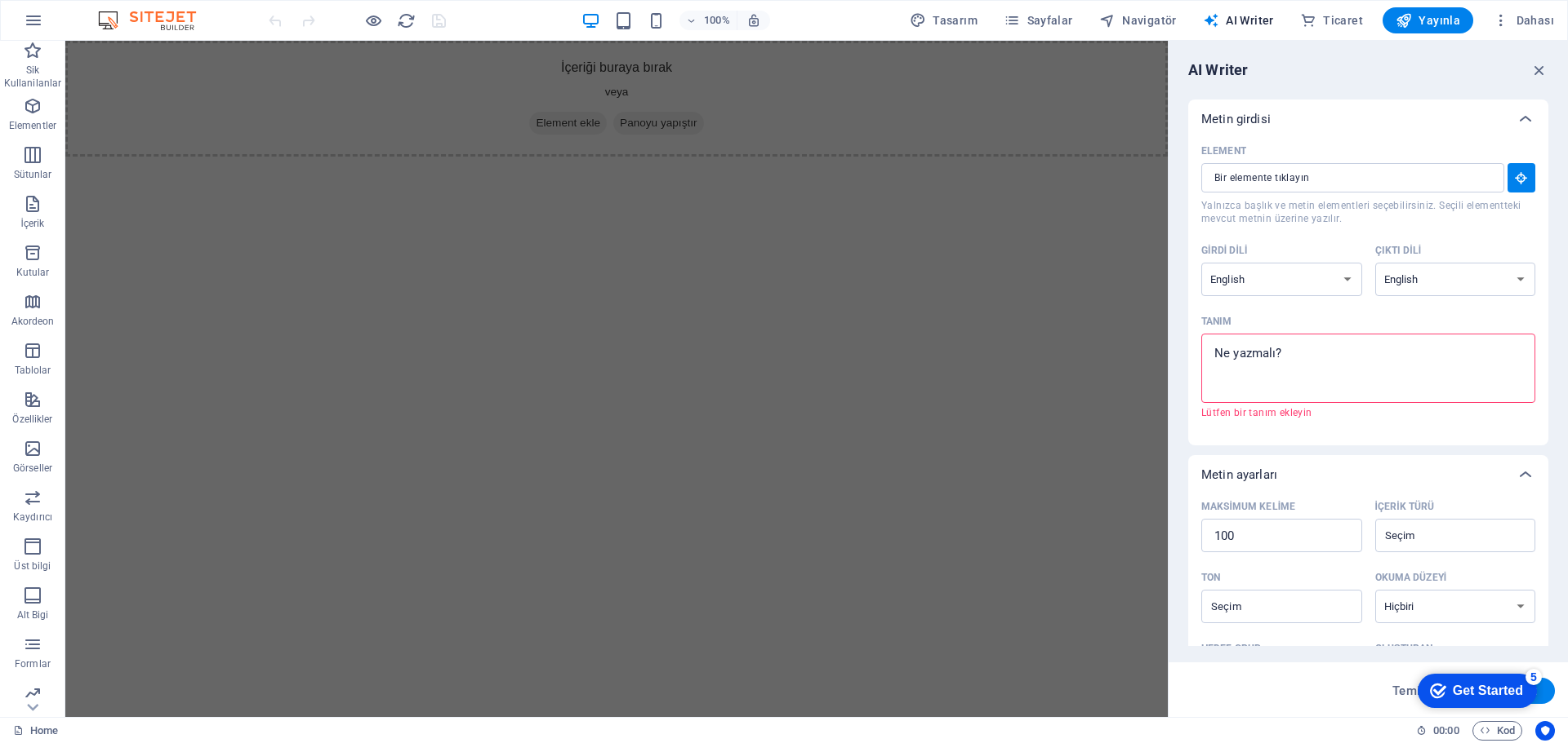
type textarea "ö"
type textarea "x"
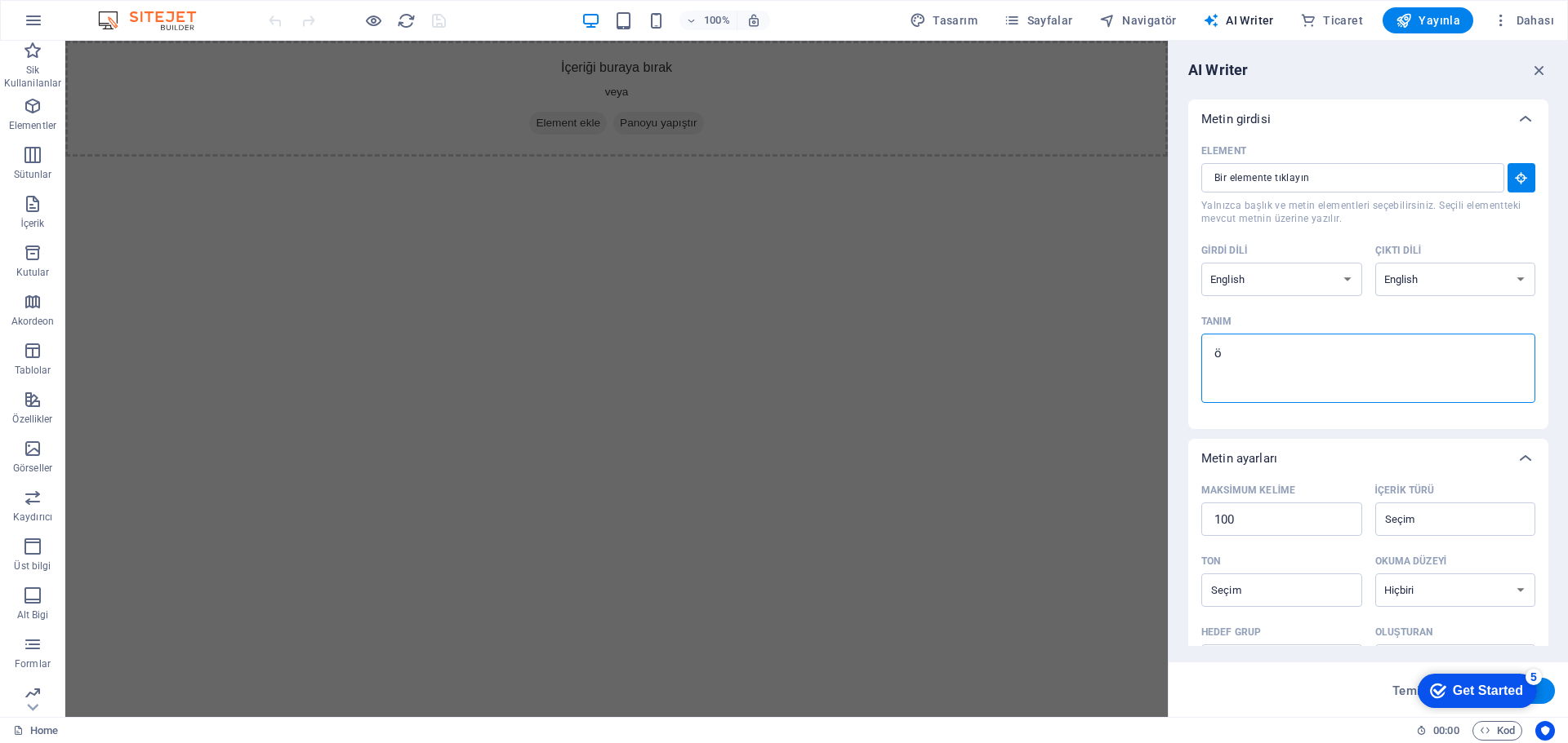
type textarea "öz"
type textarea "x"
type textarea "öze"
type textarea "x"
type textarea "özel"
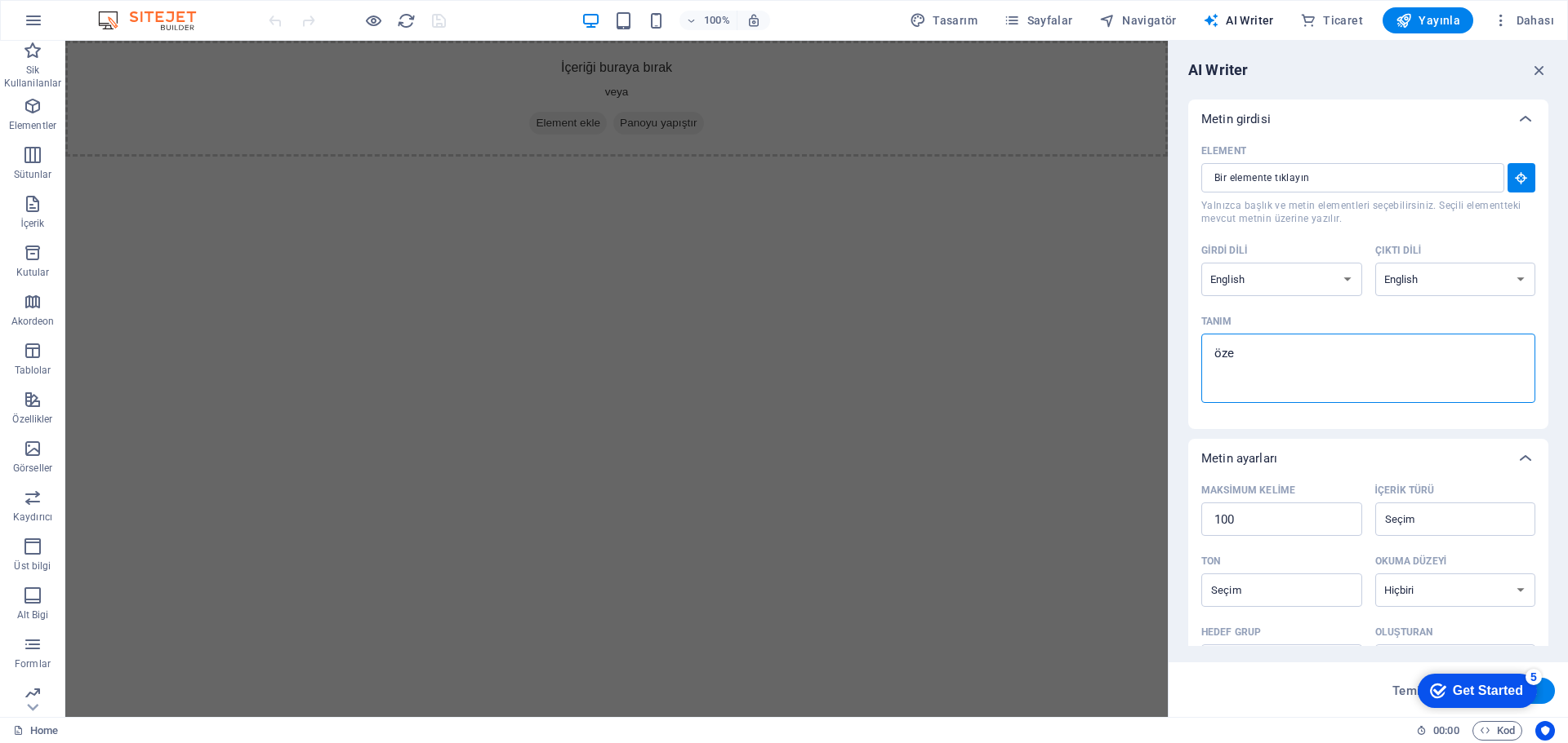
type textarea "x"
type textarea "özela"
type textarea "x"
type textarea "özelas"
type textarea "x"
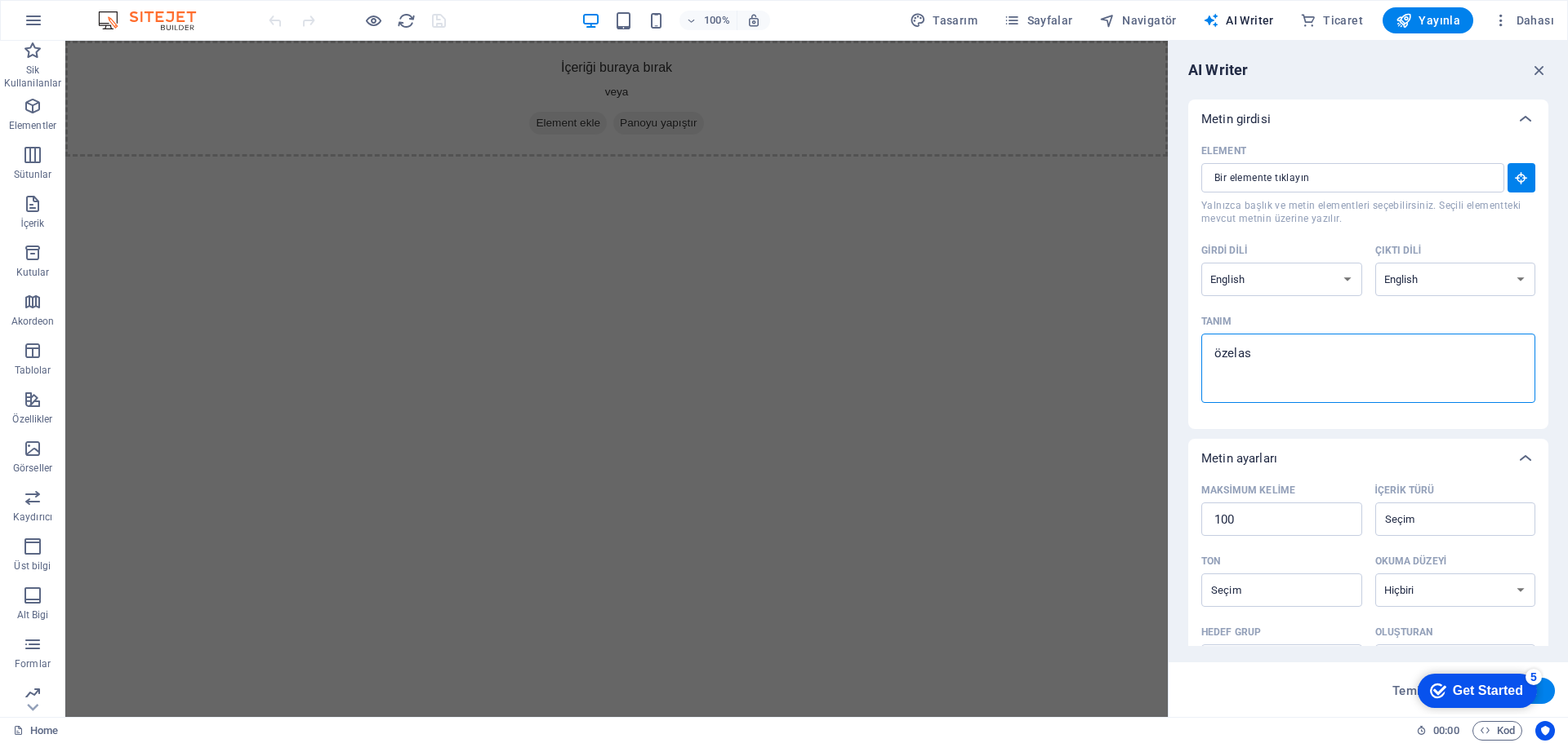
type textarea "özelask"
type textarea "x"
type textarea "özelasks"
type textarea "x"
type textarea "özelasksi"
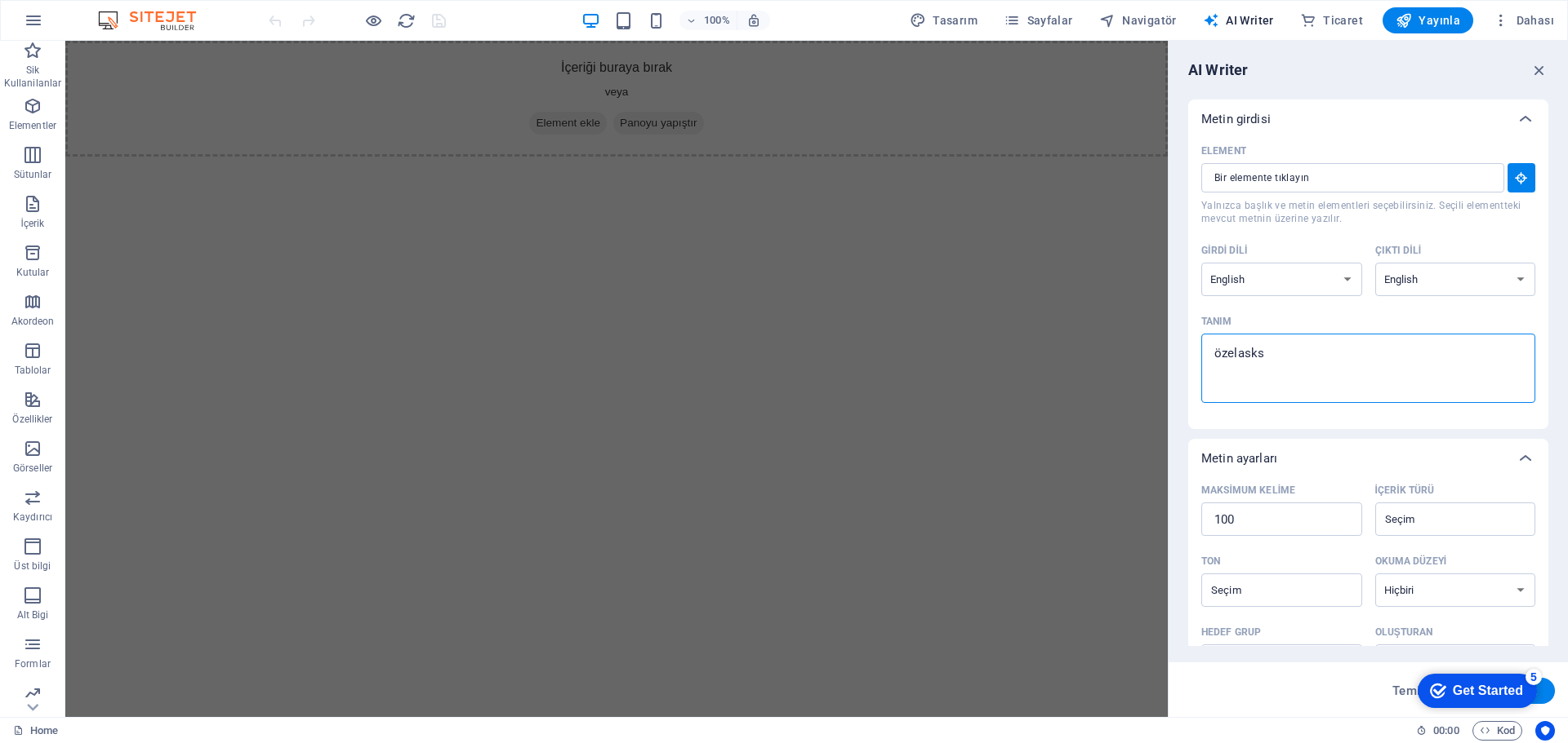
type textarea "x"
type textarea "özelasksit"
type textarea "x"
type textarea "özelasksite"
type textarea "x"
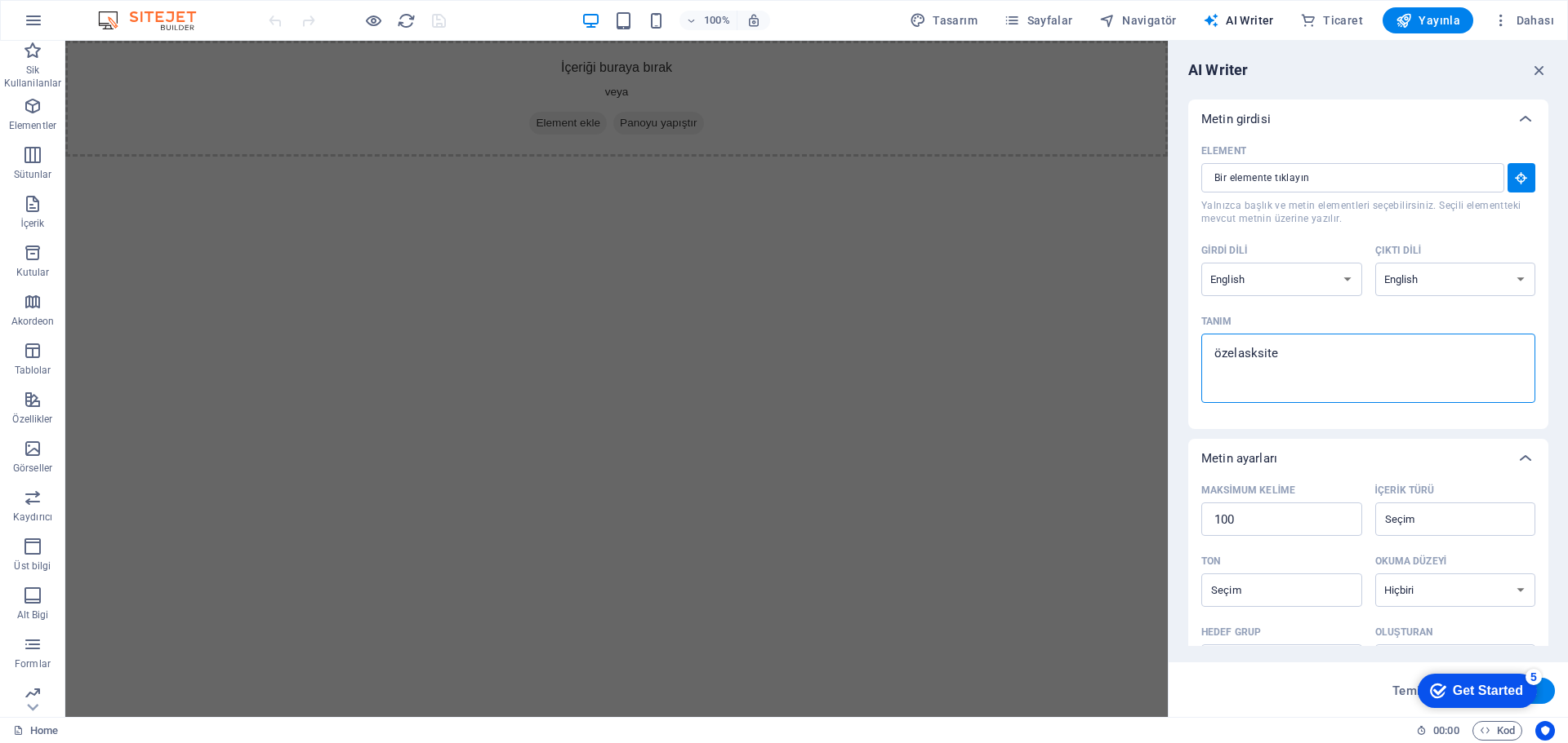
type textarea "özelasksites"
type textarea "x"
type textarea "özelasksitesi"
type textarea "x"
type textarea "özelasksitesi"
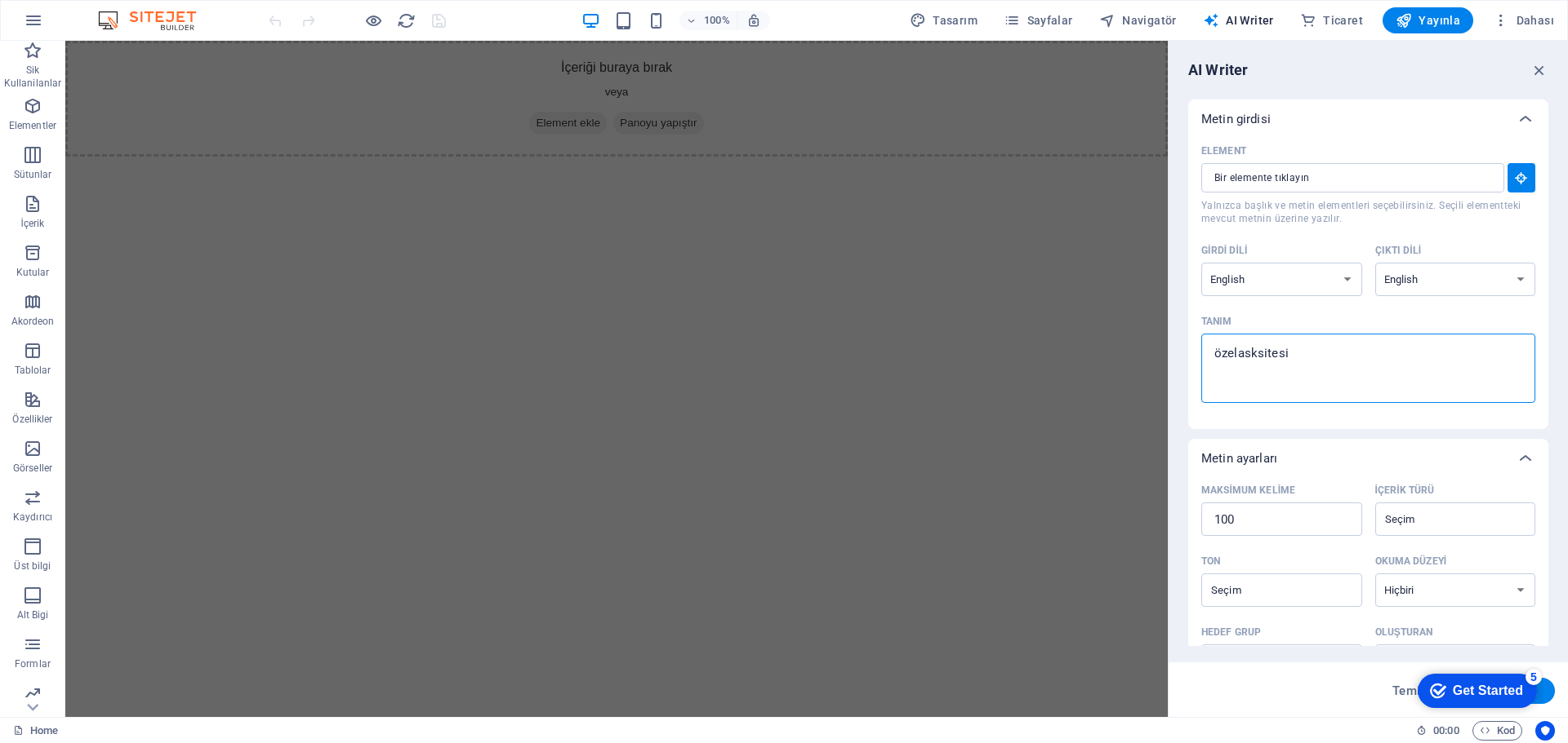
click at [1543, 698] on button "Metin üret" at bounding box center [1508, 691] width 95 height 26
type textarea "x"
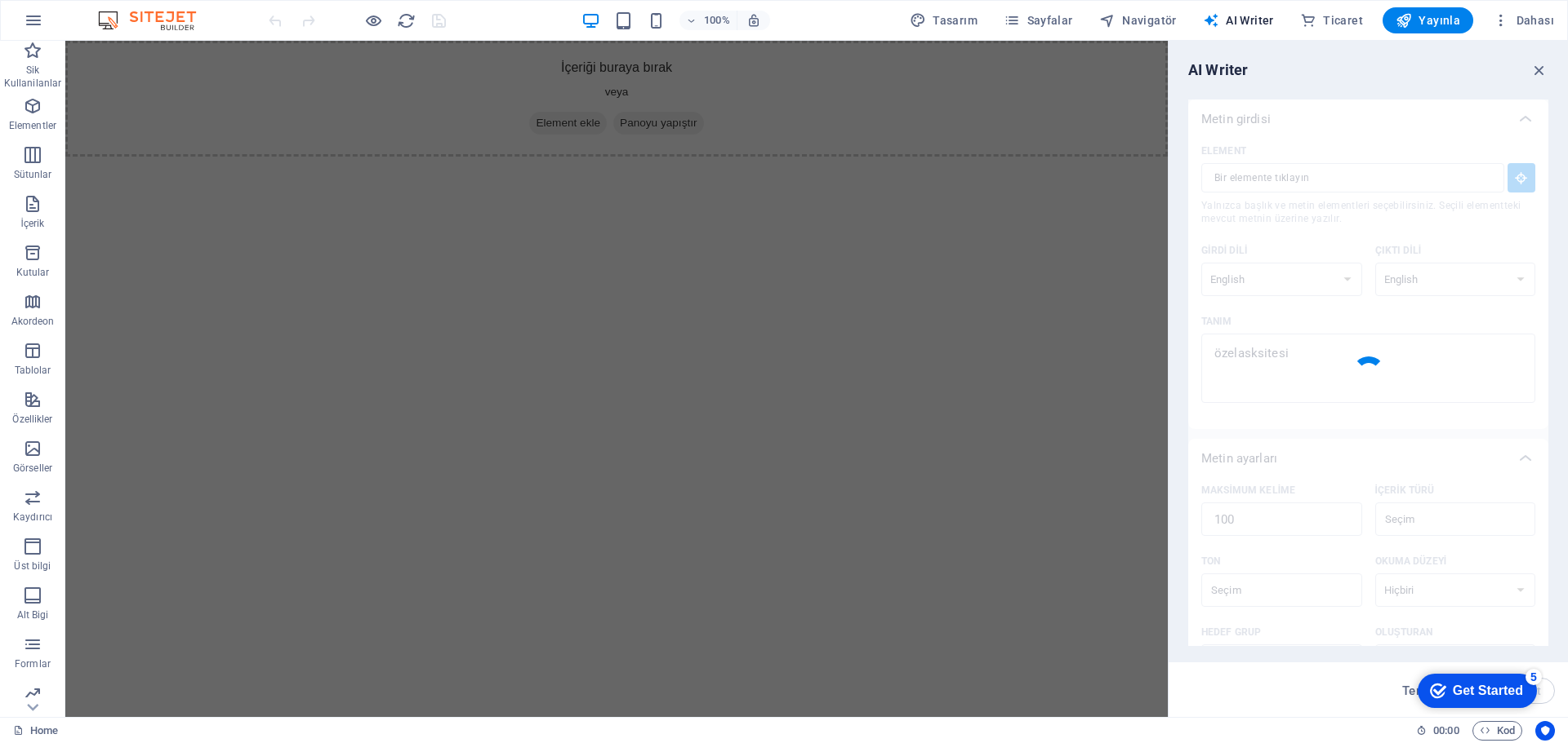
type textarea "x"
type textarea "Discover a unique platform designed for those seeking personalized experiences …"
type textarea "x"
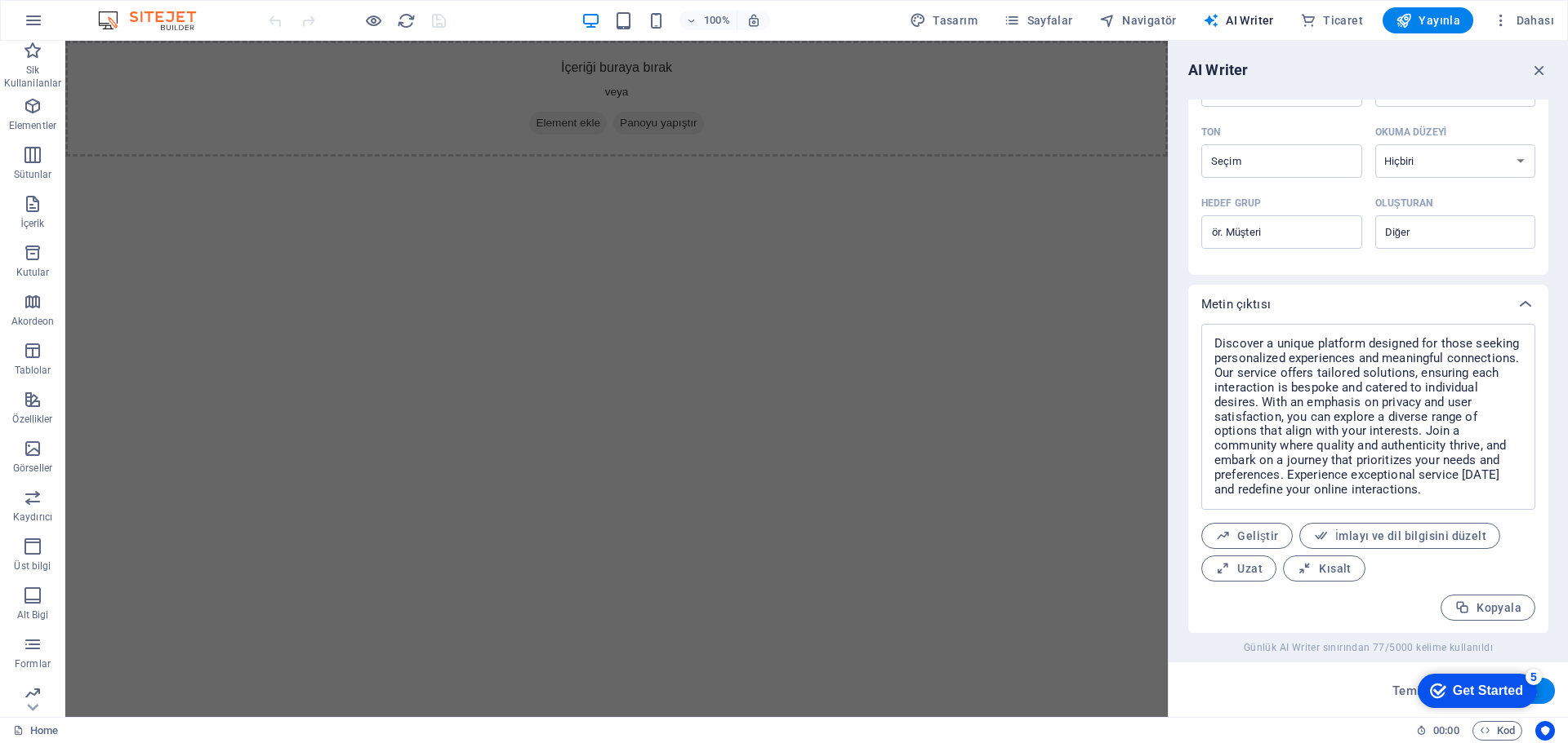
scroll to position [430, 0]
drag, startPoint x: 1536, startPoint y: 70, endPoint x: 1396, endPoint y: 86, distance: 140.9
click at [1536, 70] on icon "button" at bounding box center [1539, 70] width 18 height 18
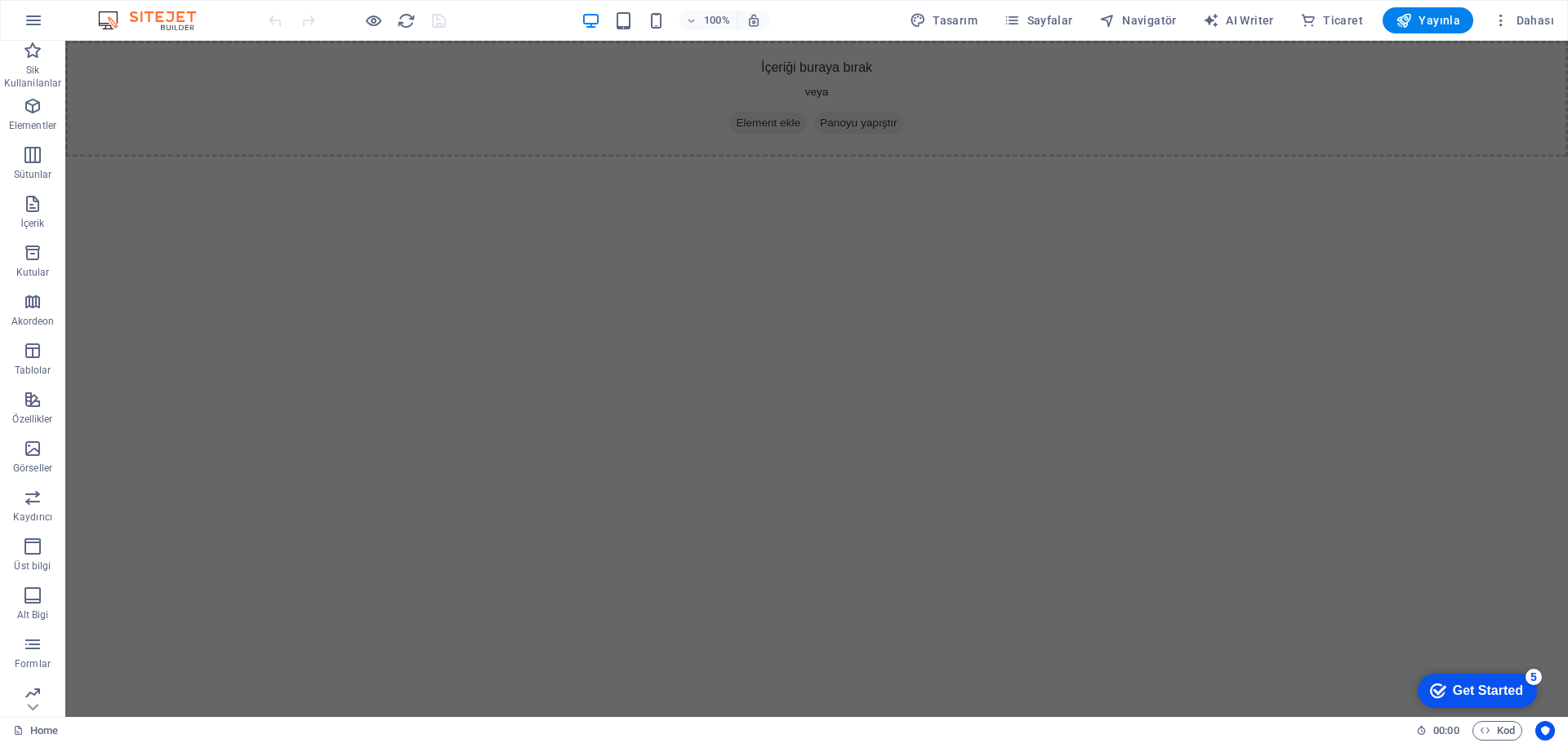
click at [611, 156] on html "Skip to main content İçeriği buraya bırak veya Element ekle Panoyu yapıştır" at bounding box center [817, 98] width 1503 height 116
click at [1165, 156] on html "Skip to main content İçeriği buraya bırak veya Element ekle Panoyu yapıştır" at bounding box center [817, 98] width 1503 height 116
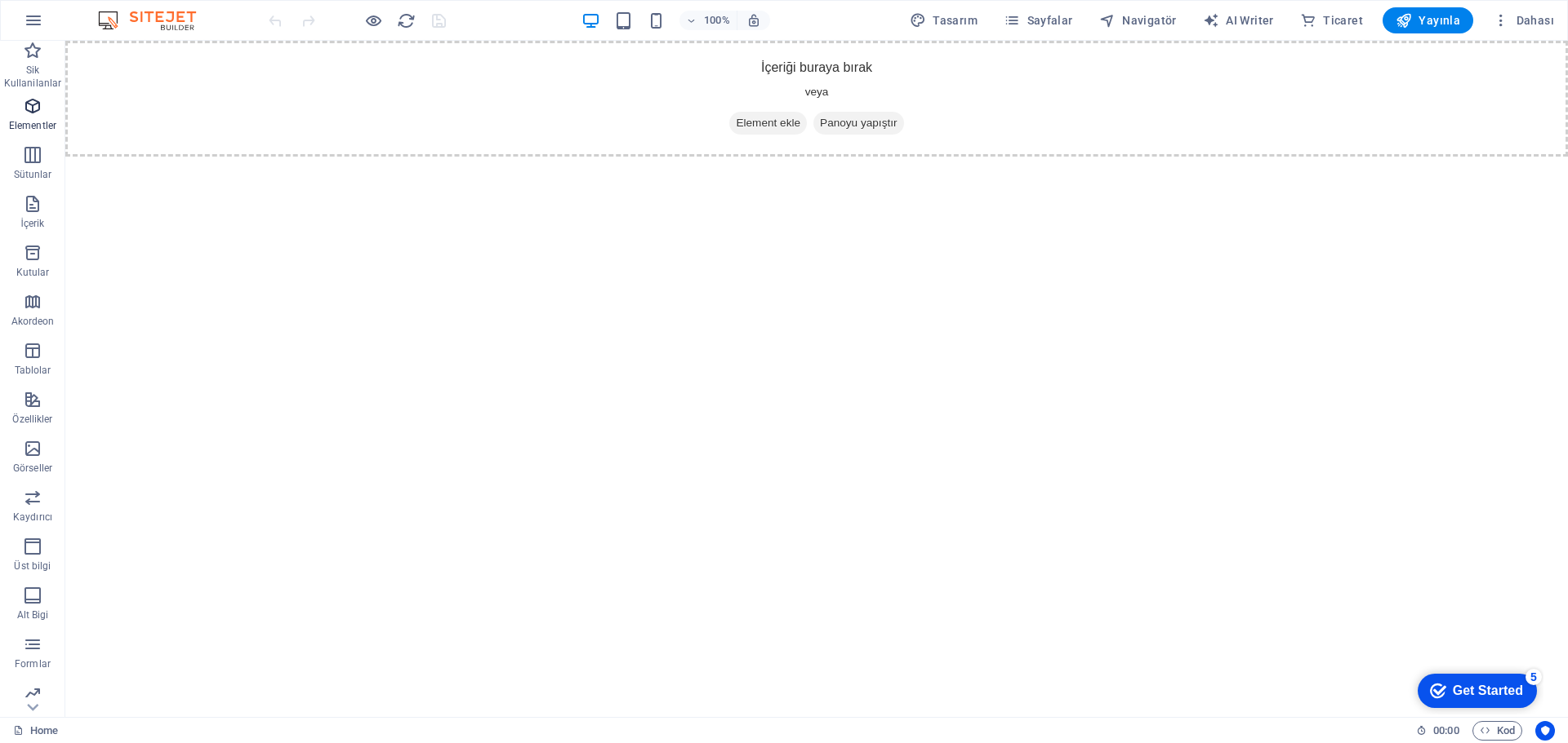
click at [32, 110] on icon "button" at bounding box center [33, 106] width 20 height 20
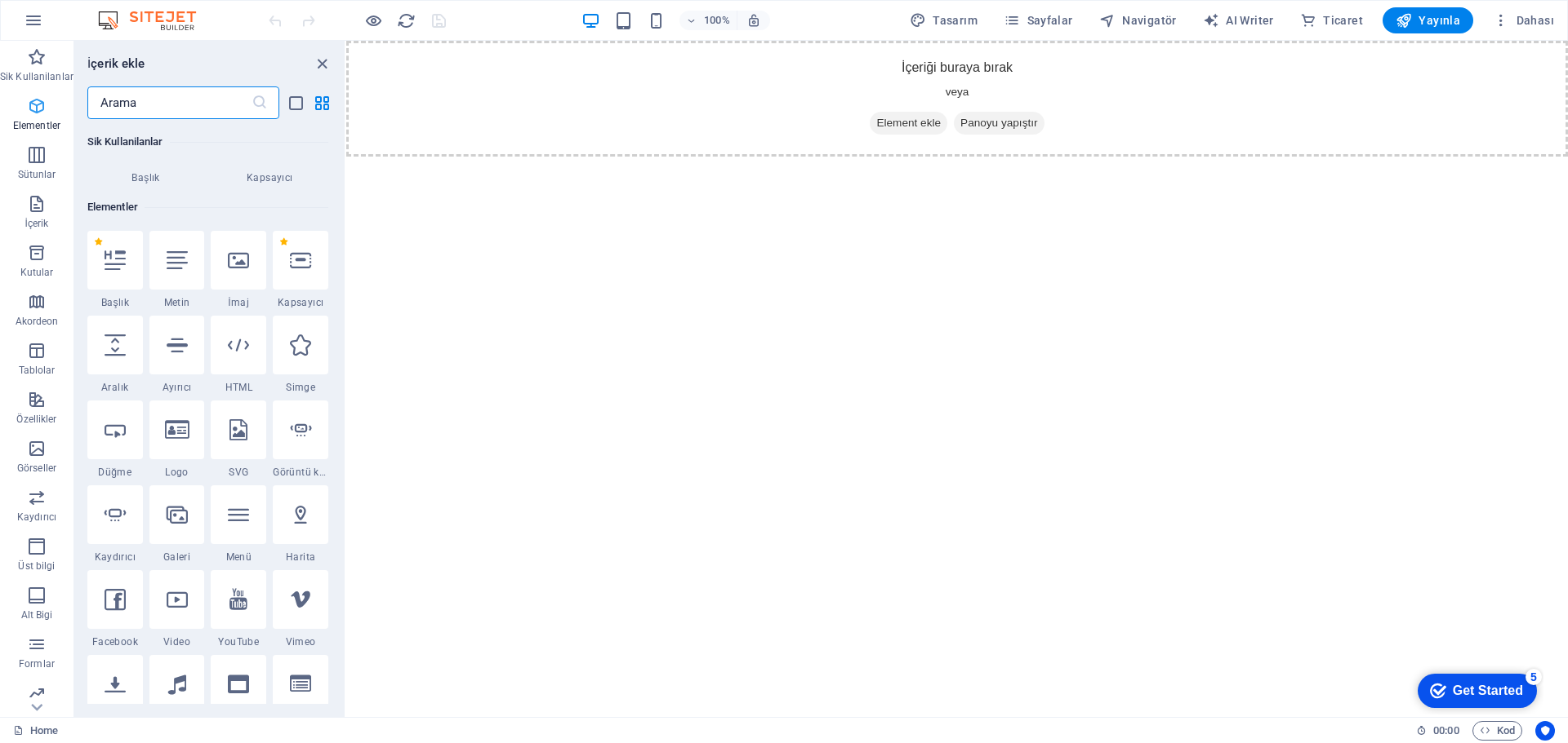
scroll to position [174, 0]
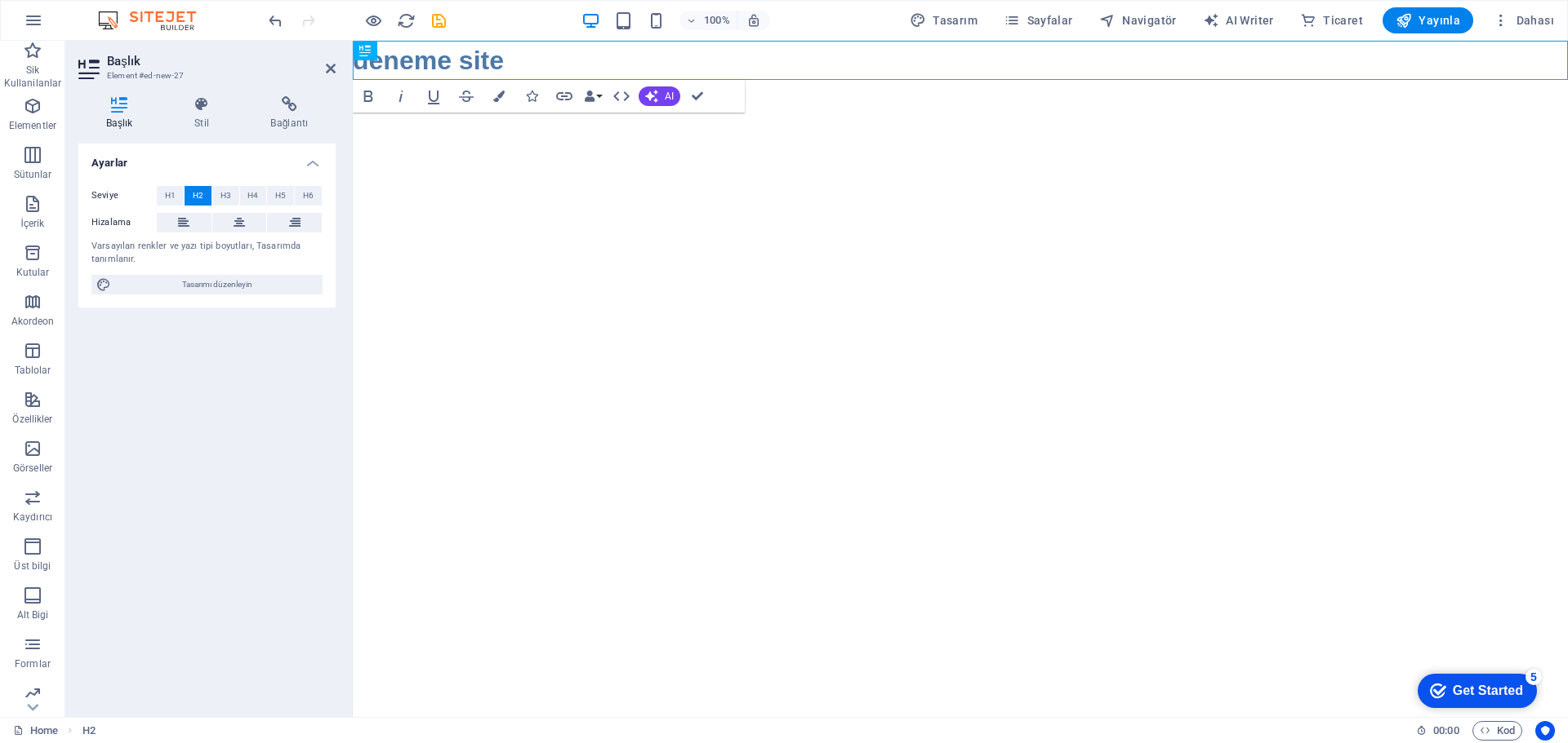
click at [434, 80] on html "Skip to main content deneme site" at bounding box center [959, 60] width 1215 height 40
click at [655, 96] on icon "button" at bounding box center [651, 96] width 13 height 13
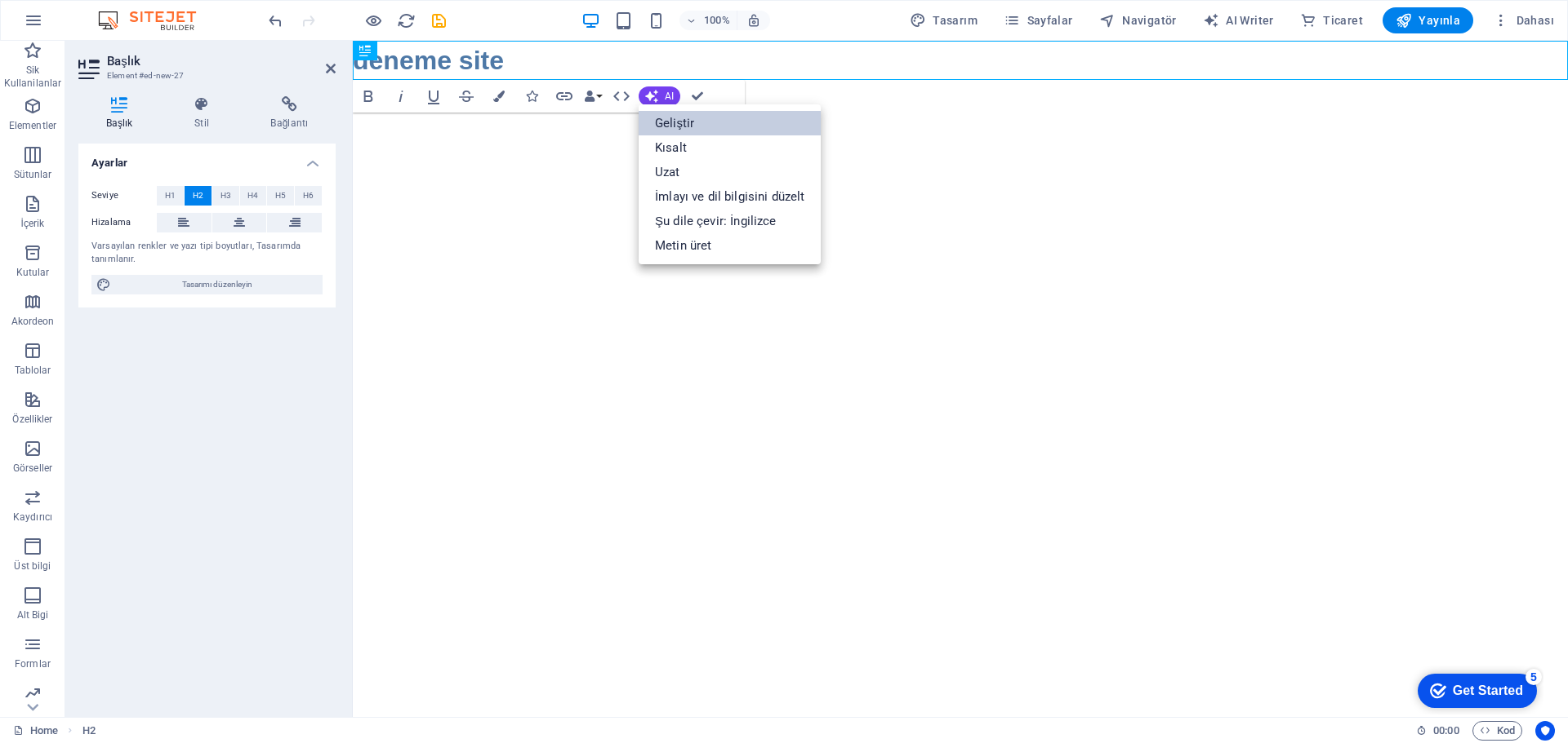
click at [709, 123] on link "Geliştir" at bounding box center [730, 123] width 182 height 25
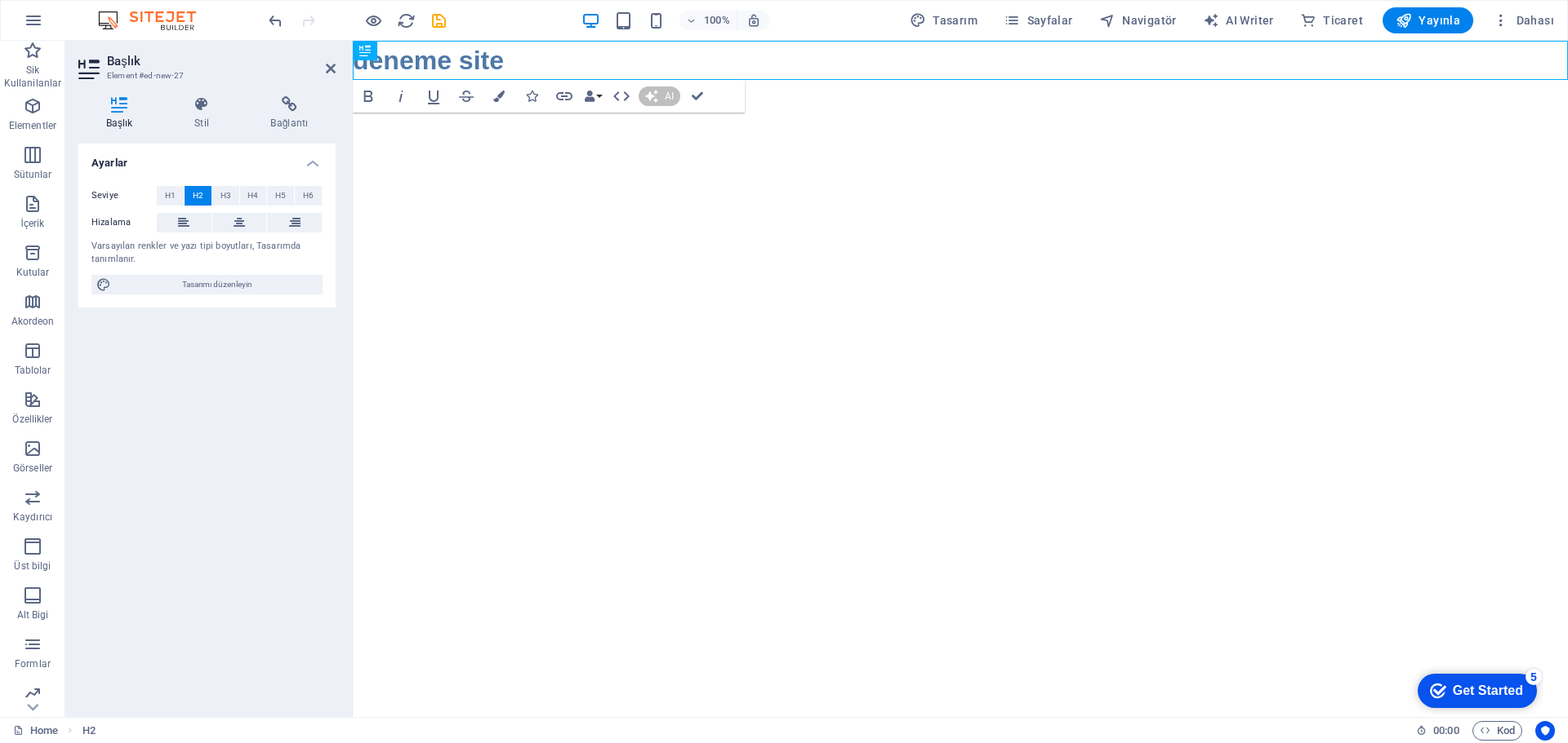
click at [575, 80] on html "Skip to main content deneme site" at bounding box center [959, 60] width 1215 height 40
click at [923, 80] on html "Skip to main content deneme sitesi" at bounding box center [959, 60] width 1215 height 40
click at [1466, 699] on div "checkmark Get Started 5" at bounding box center [1477, 691] width 119 height 35
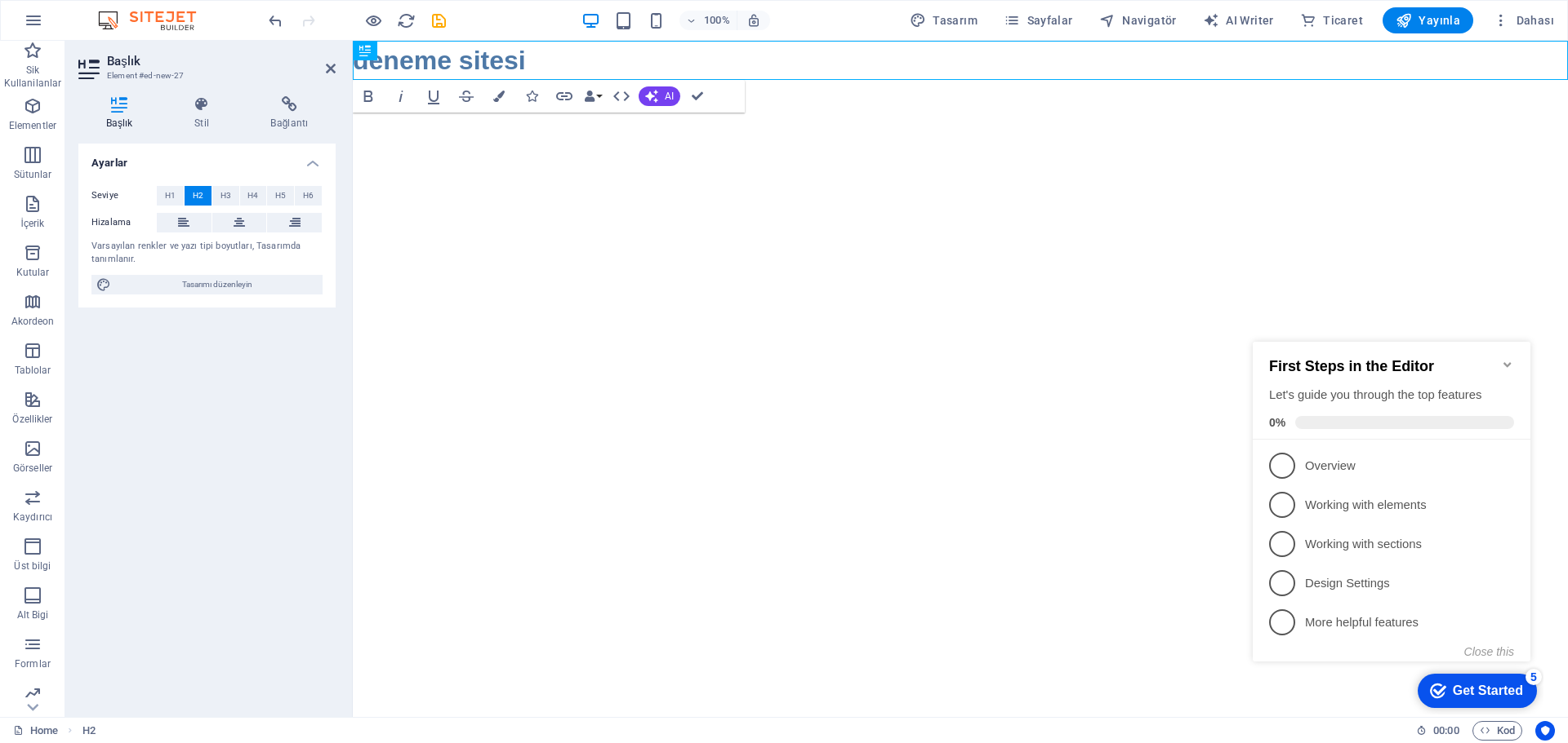
click at [1504, 362] on icon "Minimize checklist" at bounding box center [1507, 364] width 13 height 13
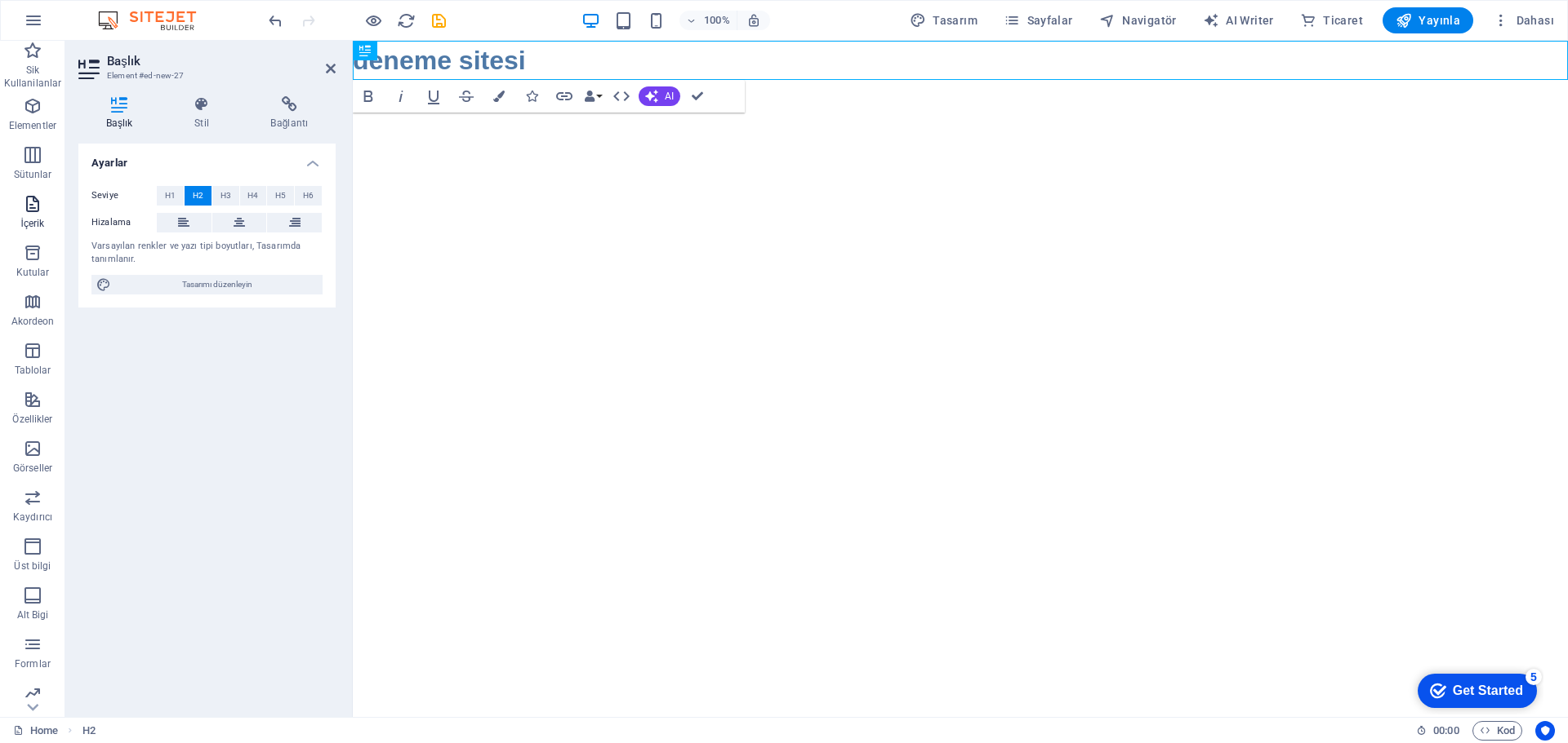
click at [18, 220] on span "İçerik" at bounding box center [33, 214] width 65 height 40
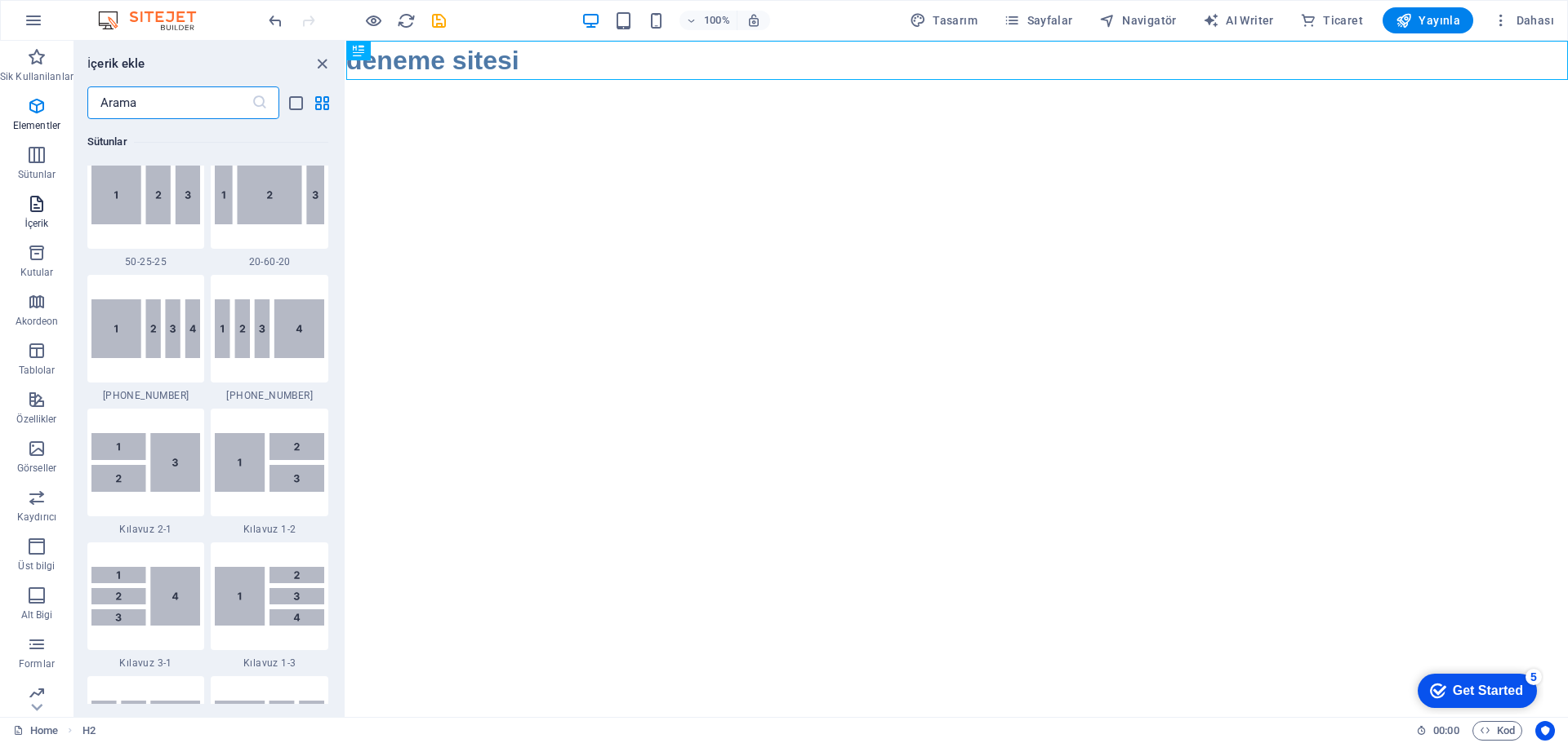
scroll to position [2855, 0]
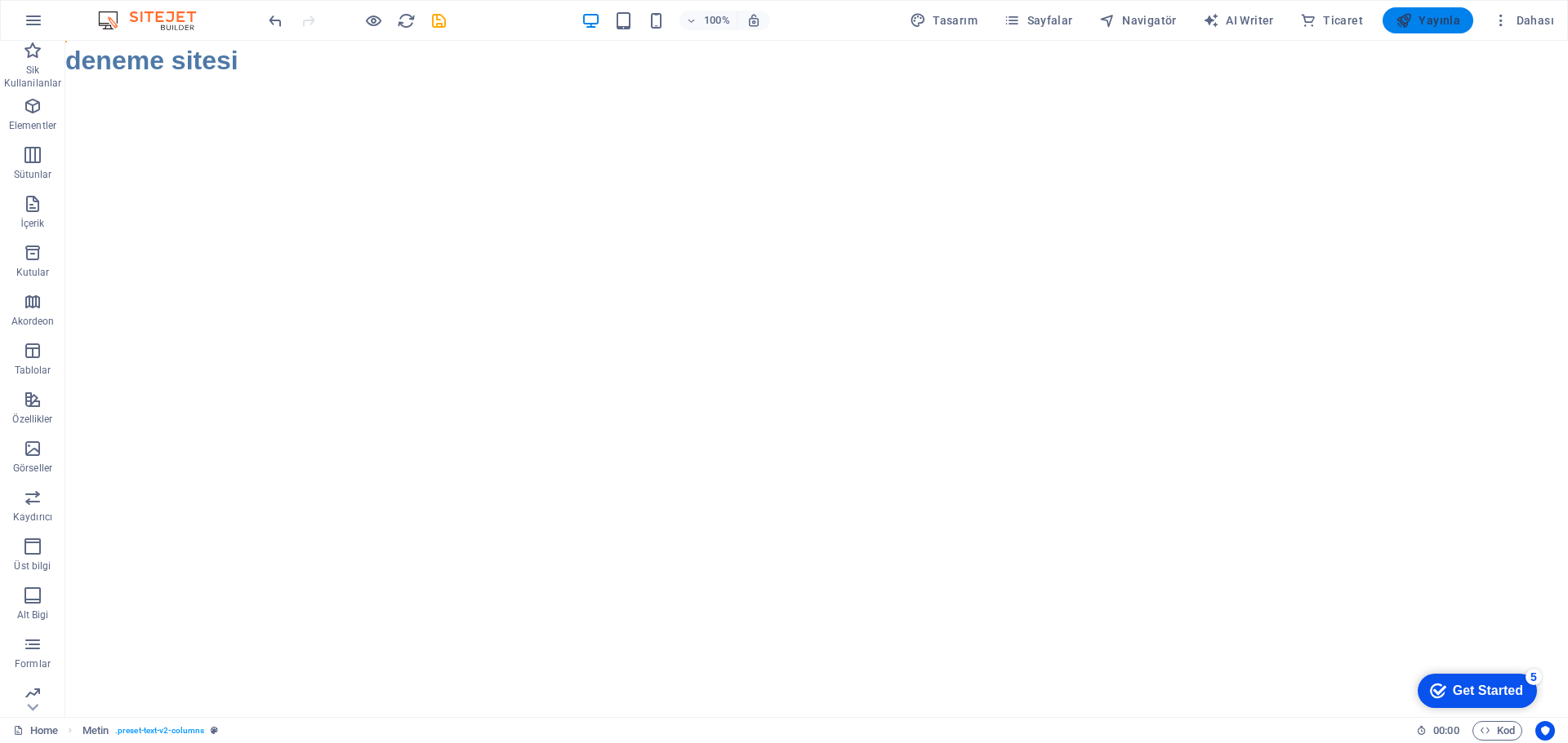
click at [1445, 17] on span "Yayınla" at bounding box center [1427, 20] width 64 height 16
